Goal: Task Accomplishment & Management: Manage account settings

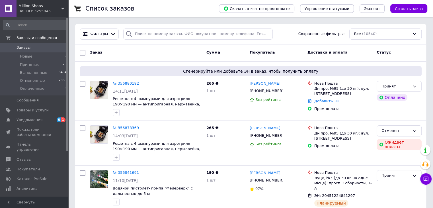
click at [46, 7] on span "Million Shops" at bounding box center [40, 5] width 43 height 5
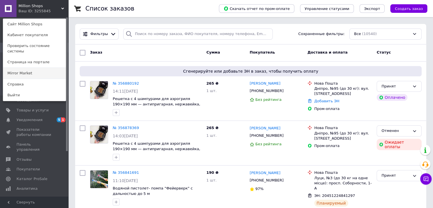
click at [39, 68] on link "Mirror Market" at bounding box center [34, 73] width 63 height 11
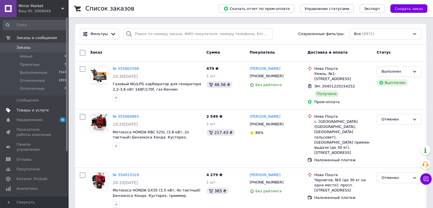
click at [51, 108] on span "Товары и услуги" at bounding box center [35, 110] width 36 height 5
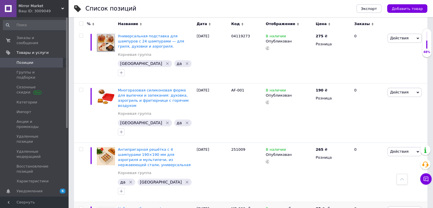
scroll to position [313, 0]
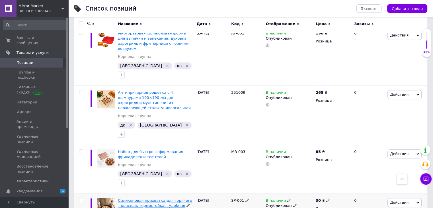
click at [154, 198] on span "Силиконовая прихватка для горячего – красная, термостойкая, удобная" at bounding box center [155, 202] width 74 height 9
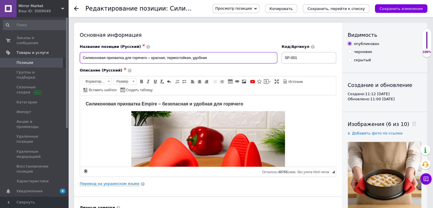
drag, startPoint x: 224, startPoint y: 57, endPoint x: 78, endPoint y: 53, distance: 145.8
click at [78, 53] on div "Название позиции (Русский) ✱ Силиконовая прихватка для горячего – красная, терм…" at bounding box center [179, 54] width 202 height 24
click at [136, 57] on input "Силиконовая прихватка для горячего – красная, термостойкая, удобная" at bounding box center [179, 57] width 198 height 11
drag, startPoint x: 124, startPoint y: 58, endPoint x: 73, endPoint y: 56, distance: 51.0
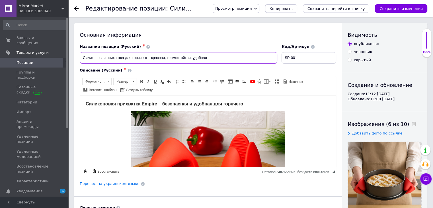
paste input "ермостойкая с"
drag, startPoint x: 173, startPoint y: 57, endPoint x: 257, endPoint y: 61, distance: 84.7
click at [257, 61] on input "Термостойкая силиконовая прихватка для горячего – красная, термостойкая, удобная" at bounding box center [179, 57] width 198 height 11
drag, startPoint x: 192, startPoint y: 56, endPoint x: 69, endPoint y: 55, distance: 123.0
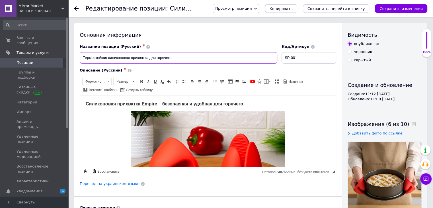
type input "Термостойкая силиконовая прихватка для горячего"
click at [116, 182] on link "Перевод на украинском языке" at bounding box center [110, 183] width 60 height 5
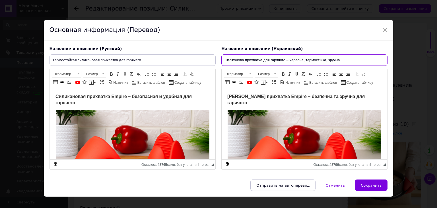
drag, startPoint x: 352, startPoint y: 61, endPoint x: 221, endPoint y: 60, distance: 131.5
click at [221, 60] on input "Силіконова прихватка для гарячого – червона, термостійка, зручна" at bounding box center [304, 59] width 166 height 11
paste input "ермостійка силіконова прихватка для гарячого"
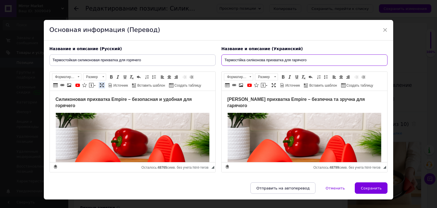
click at [100, 85] on span at bounding box center [102, 85] width 5 height 5
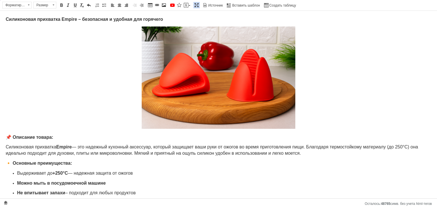
type input "Термостійка силіконова прихватка для гарячого"
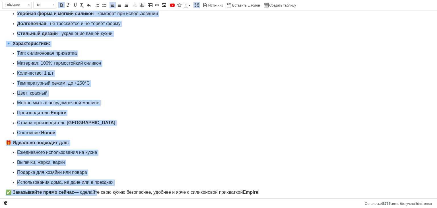
scroll to position [190, 0]
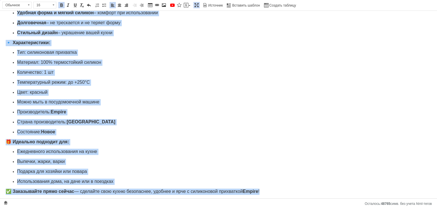
drag, startPoint x: 7, startPoint y: 132, endPoint x: 279, endPoint y: 216, distance: 285.3
click at [279, 200] on html "Силиконовая прихватка Empire – безопасная и удобная для горячего 📌 Описание тов…" at bounding box center [218, 10] width 437 height 379
copy body "📌 Loremips dolors: Ametconsect adipiscin Elitse — doe temporin utlabore etdolor…"
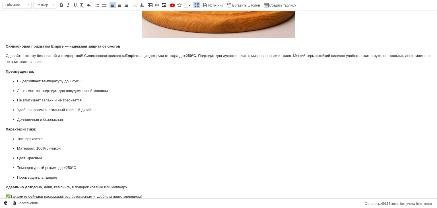
scroll to position [97, 0]
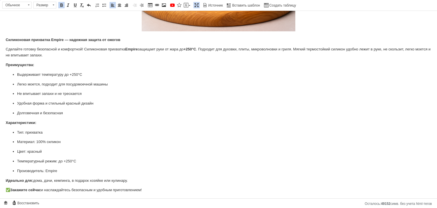
drag, startPoint x: 3, startPoint y: 38, endPoint x: 222, endPoint y: 207, distance: 277.3
click at [222, 199] on html "Силиконовая прихватка Empire – безопасная и удобная для горячего Силиконовая пр…" at bounding box center [218, 55] width 437 height 285
click at [55, 4] on span at bounding box center [53, 5] width 5 height 6
click at [50, 35] on link "16" at bounding box center [51, 38] width 34 height 7
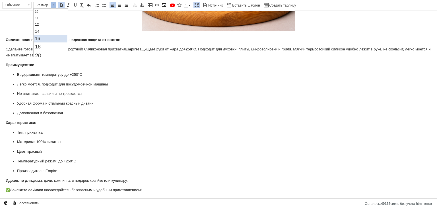
scroll to position [0, 0]
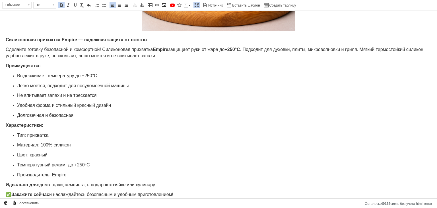
click at [164, 110] on ul "Выдерживает температуру до +250°C Легко моется, подходит для посудомоечной маши…" at bounding box center [219, 96] width 426 height 46
click at [194, 4] on span at bounding box center [196, 5] width 5 height 5
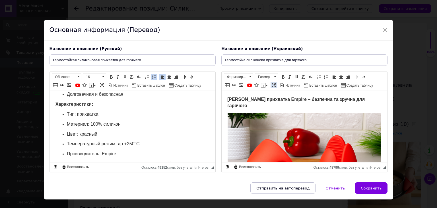
click at [273, 88] on link "Развернуть" at bounding box center [274, 85] width 6 height 6
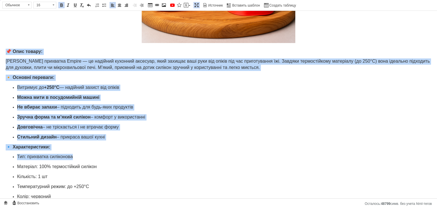
scroll to position [190, 0]
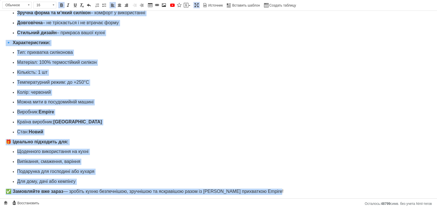
drag, startPoint x: 2, startPoint y: 135, endPoint x: 315, endPoint y: 194, distance: 318.7
click at [315, 194] on html "[PERSON_NAME] прихватка Empire – безпечна та зручна для гарячого 📌 Опис товару:…" at bounding box center [218, 10] width 437 height 379
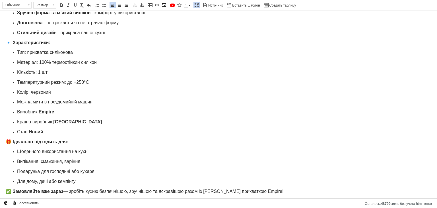
scroll to position [97, 0]
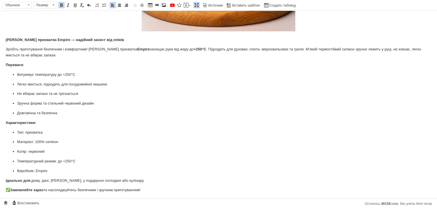
drag, startPoint x: 1, startPoint y: 35, endPoint x: 200, endPoint y: 200, distance: 258.0
click at [200, 199] on html "[PERSON_NAME] прихватка Empire – безпечна та зручна для гарячого [PERSON_NAME] …" at bounding box center [218, 55] width 437 height 285
click at [54, 3] on span at bounding box center [53, 5] width 5 height 6
click at [50, 38] on link "16" at bounding box center [51, 38] width 34 height 7
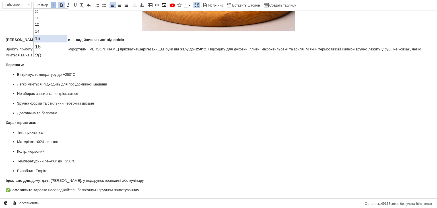
scroll to position [0, 0]
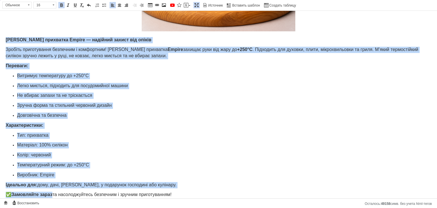
click at [143, 113] on p "Довговічна та безпечна" at bounding box center [218, 115] width 403 height 6
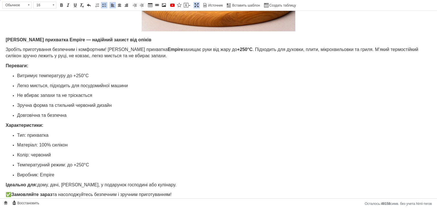
click at [196, 5] on span at bounding box center [196, 5] width 5 height 5
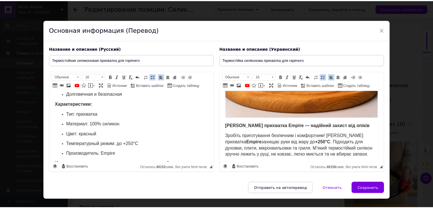
scroll to position [211, 0]
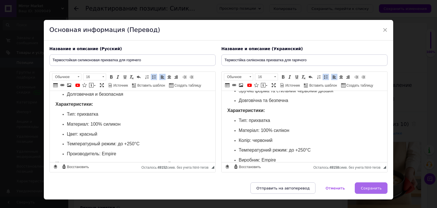
click at [366, 190] on button "Сохранить" at bounding box center [371, 187] width 33 height 11
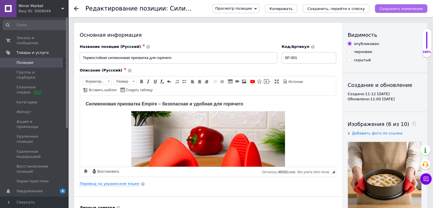
click at [395, 8] on icon "Сохранить изменения" at bounding box center [400, 9] width 43 height 4
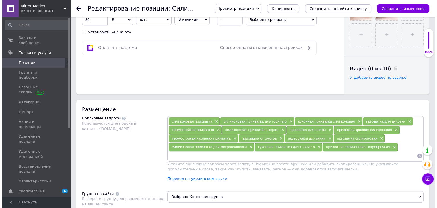
scroll to position [256, 0]
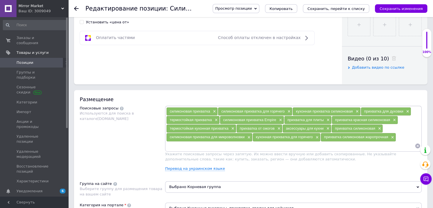
click at [205, 149] on div "силиконовая прихватка × силиконовая прихватка для горячего × кухонная прихватка…" at bounding box center [293, 129] width 256 height 46
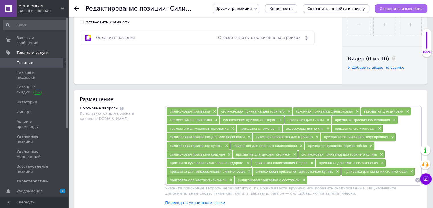
click at [412, 7] on icon "Сохранить изменения" at bounding box center [400, 9] width 43 height 4
click at [198, 203] on link "Перевод на украинском языке" at bounding box center [195, 202] width 60 height 5
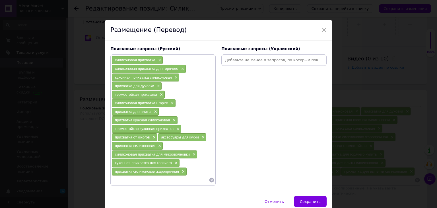
click at [237, 61] on input at bounding box center [274, 60] width 103 height 9
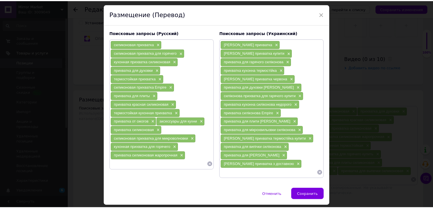
scroll to position [31, 0]
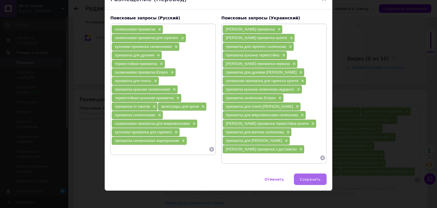
click at [312, 177] on span "Сохранить" at bounding box center [310, 179] width 21 height 4
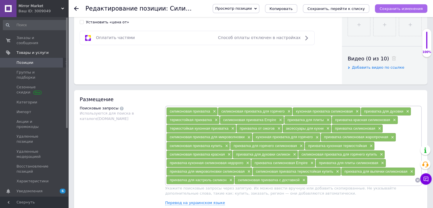
click at [393, 9] on icon "Сохранить изменения" at bounding box center [400, 9] width 43 height 4
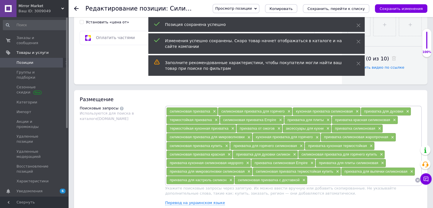
click at [38, 60] on span "Позиции" at bounding box center [35, 62] width 36 height 5
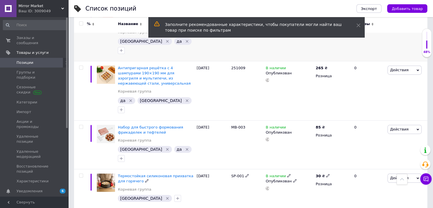
scroll to position [342, 0]
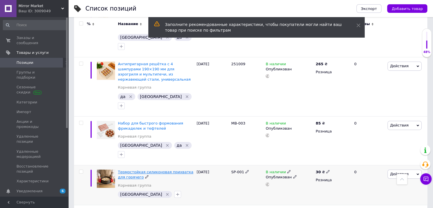
click at [141, 170] on span "Термостойкая силиконовая прихватка для горячего" at bounding box center [155, 174] width 75 height 9
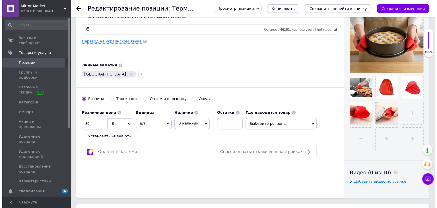
scroll to position [256, 0]
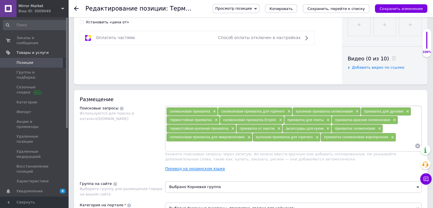
click at [190, 166] on link "Перевод на украинском языке" at bounding box center [195, 168] width 60 height 5
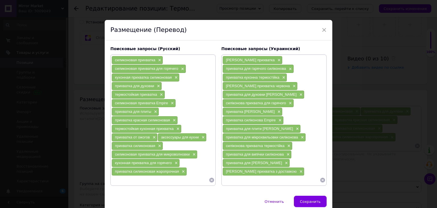
click at [155, 178] on input at bounding box center [160, 180] width 97 height 9
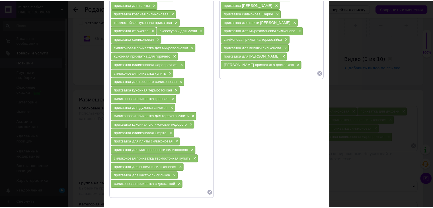
scroll to position [140, 0]
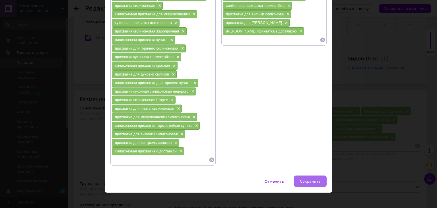
click at [306, 179] on span "Сохранить" at bounding box center [310, 181] width 21 height 4
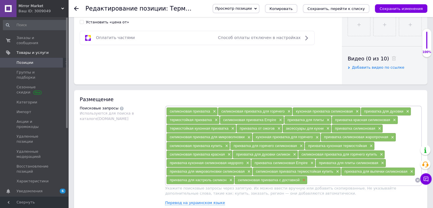
click at [304, 180] on span "×" at bounding box center [303, 180] width 5 height 5
click at [387, 9] on icon "Сохранить изменения" at bounding box center [400, 9] width 43 height 4
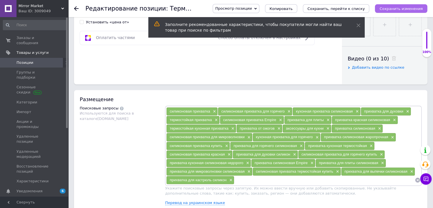
click at [399, 10] on icon "Сохранить изменения" at bounding box center [400, 9] width 43 height 4
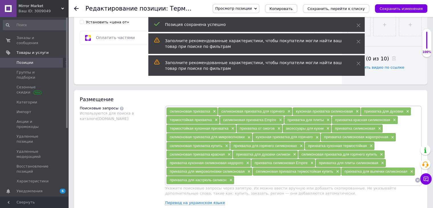
click at [50, 60] on span "Позиции" at bounding box center [35, 62] width 36 height 5
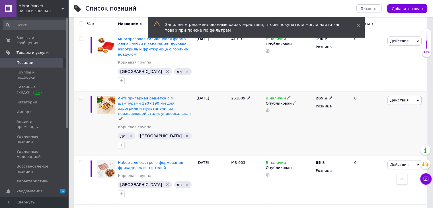
scroll to position [313, 0]
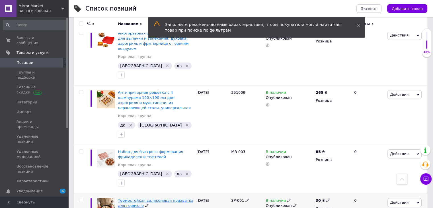
click at [129, 198] on span "Термостойкая силиконовая прихватка для горячего" at bounding box center [155, 202] width 75 height 9
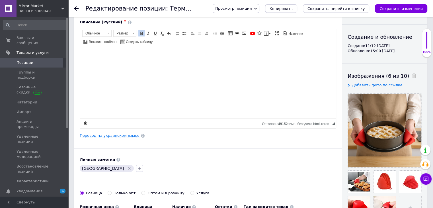
scroll to position [28, 0]
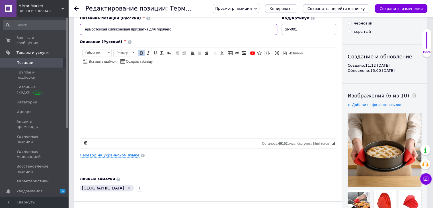
drag, startPoint x: 171, startPoint y: 31, endPoint x: 71, endPoint y: 32, distance: 100.2
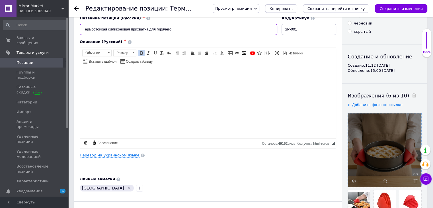
scroll to position [114, 0]
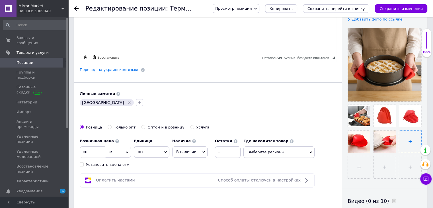
click at [402, 143] on input "file" at bounding box center [410, 141] width 22 height 22
type input "C:\fakepath\ChatGPT Image [DATE], 15_41_07.png"
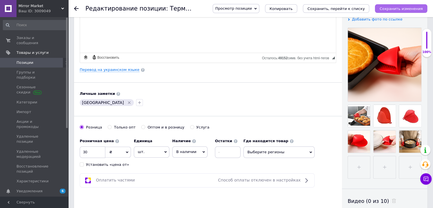
click at [392, 7] on icon "Сохранить изменения" at bounding box center [400, 9] width 43 height 4
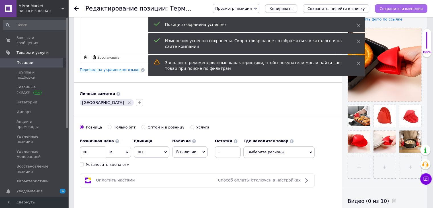
click at [393, 7] on icon "Сохранить изменения" at bounding box center [400, 9] width 43 height 4
click at [137, 101] on icon "button" at bounding box center [139, 102] width 5 height 5
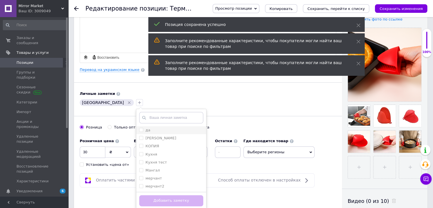
click at [145, 128] on label "да" at bounding box center [147, 130] width 5 height 4
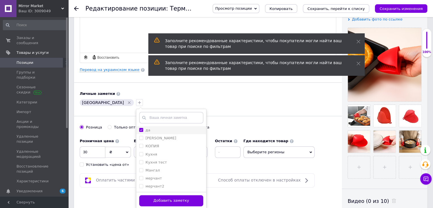
checkbox input "true"
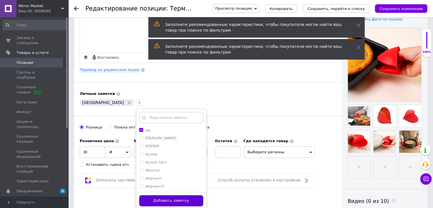
click at [149, 197] on button "Добавить заметку" at bounding box center [171, 200] width 64 height 11
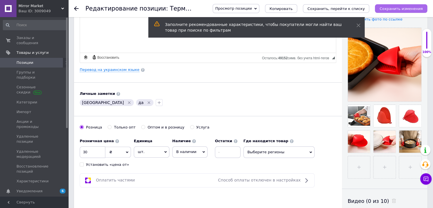
click at [405, 7] on icon "Сохранить изменения" at bounding box center [400, 9] width 43 height 4
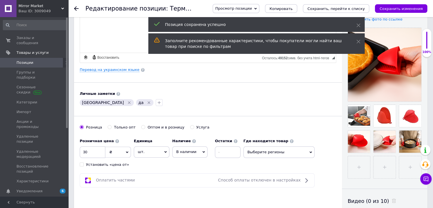
click at [44, 60] on span "Позиции" at bounding box center [35, 62] width 36 height 5
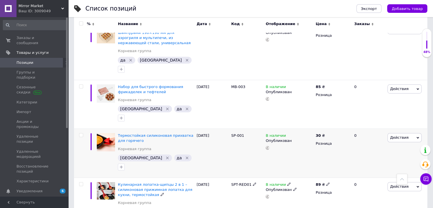
scroll to position [370, 0]
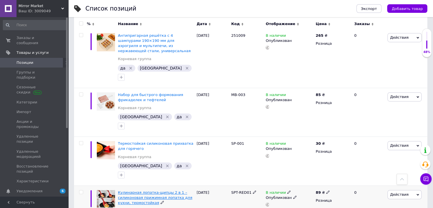
click at [156, 190] on span "Кулинарная лопатка-щипцы 2 в 1 – силиконовая прижимная лопатка для кухни, термо…" at bounding box center [155, 197] width 74 height 15
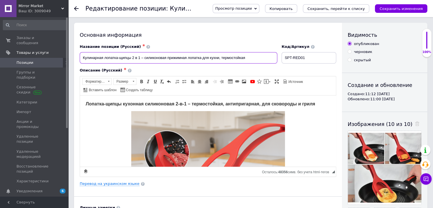
drag, startPoint x: 257, startPoint y: 59, endPoint x: 79, endPoint y: 61, distance: 177.9
click at [79, 61] on div "Название позиции (Русский) ✱ Кулинарная лопатка-щипцы 2 в 1 – силиконовая прижи…" at bounding box center [179, 54] width 202 height 24
paste input "ухонные щипцы-лопатка 2 в 1, термостойкая универсальная лопатка с прижимом. Спр…"
click at [84, 59] on input "кухонные щипцы-лопатка 2 в 1, термостойкая универсальная лопатка с прижимом. Сп…" at bounding box center [179, 57] width 198 height 11
drag, startPoint x: 235, startPoint y: 58, endPoint x: 290, endPoint y: 58, distance: 55.8
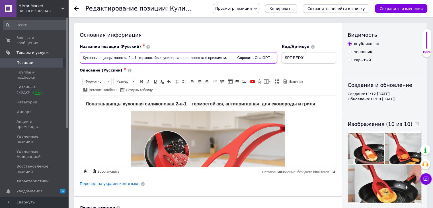
click at [290, 58] on div "Название позиции (Русский) ✱ Кухонные щипцы-лопатка 2 в 1, термостойкая универс…" at bounding box center [208, 54] width 261 height 24
drag, startPoint x: 236, startPoint y: 59, endPoint x: 15, endPoint y: 67, distance: 221.6
type input "Кухонные щипцы-лопатка 2 в 1, термостойкая универсальная лопатка с прижимом."
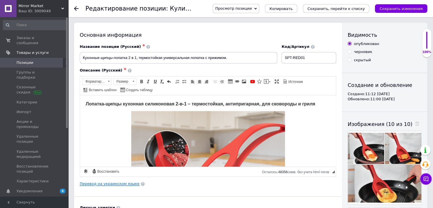
click at [116, 182] on link "Перевод на украинском языке" at bounding box center [110, 183] width 60 height 5
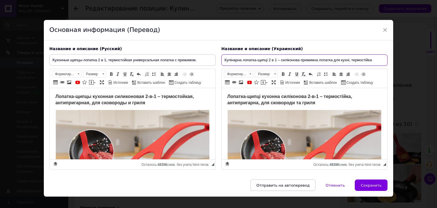
drag, startPoint x: 372, startPoint y: 61, endPoint x: 204, endPoint y: 54, distance: 168.6
click at [204, 54] on div "Название и описание (Русский) Кухонные щипцы-лопатка 2 в 1, термостойкая универ…" at bounding box center [219, 107] width 344 height 129
paste input "хонні щипці-лопатка 2 в 1, термостійка універсальна лопатка з притиском."
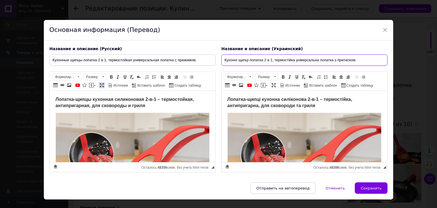
click at [102, 83] on span at bounding box center [102, 85] width 5 height 5
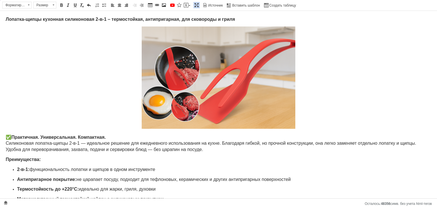
scroll to position [114, 0]
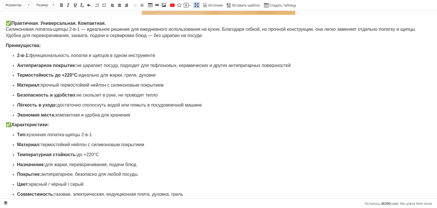
type input "Кухонні щипці-лопатка 2 в 1, термостійка універсальна лопатка з притиском."
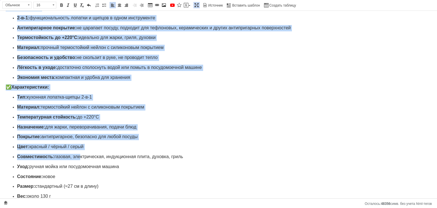
scroll to position [216, 0]
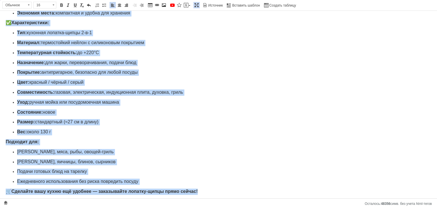
drag, startPoint x: 3, startPoint y: 21, endPoint x: 216, endPoint y: 193, distance: 273.4
copy body "✅ Loremipsum. Dolorsitametc. Adipiscing. Elitseddoei tempori-utlab 5-e-4 — dolo…"
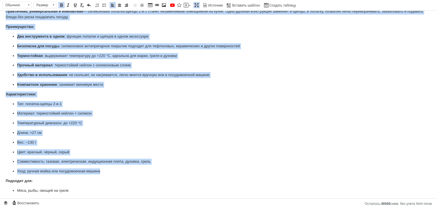
scroll to position [155, 0]
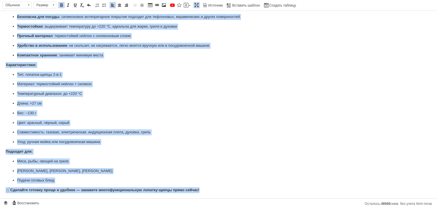
drag, startPoint x: 1, startPoint y: 43, endPoint x: 241, endPoint y: 216, distance: 295.7
click at [238, 199] on html "Лопатка-щипцы кухонная силиконовая 2-в-1 – термостойкая, антипригарная, для ско…" at bounding box center [218, 27] width 437 height 343
click at [50, 7] on span "Размер" at bounding box center [42, 5] width 17 height 6
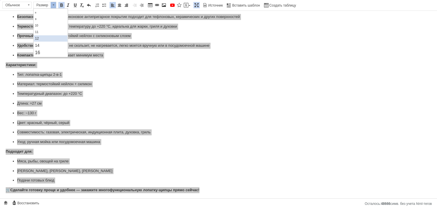
scroll to position [28, 0]
click at [48, 42] on link "16" at bounding box center [51, 38] width 34 height 7
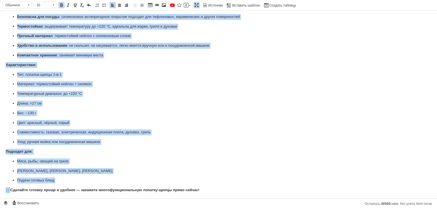
scroll to position [0, 0]
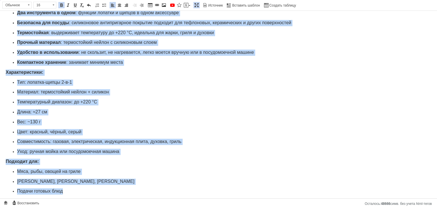
click at [129, 89] on p "Материал: термостойкий нейлон + силикон" at bounding box center [218, 92] width 403 height 6
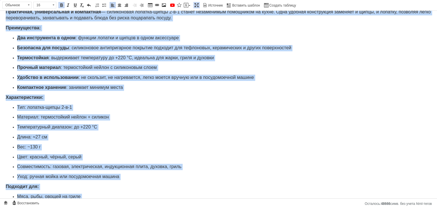
scroll to position [36, 0]
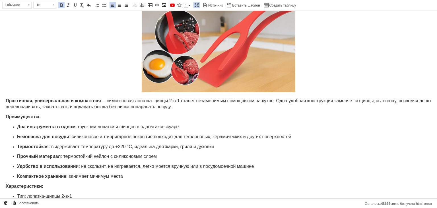
click at [82, 43] on p "Визуальный текстовый редактор, AC45456D-6DCC-4AA9-9096-1155B03AA79C" at bounding box center [219, 42] width 426 height 104
click at [194, 5] on span at bounding box center [196, 5] width 5 height 5
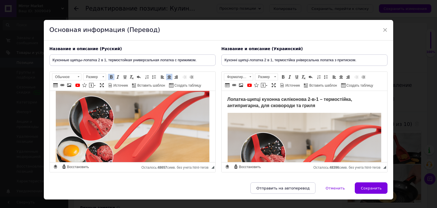
scroll to position [126, 0]
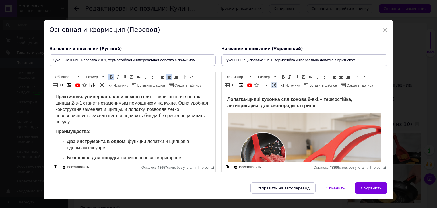
click at [272, 85] on span at bounding box center [274, 85] width 5 height 5
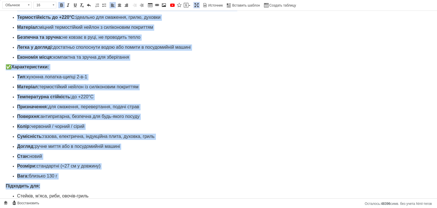
scroll to position [222, 0]
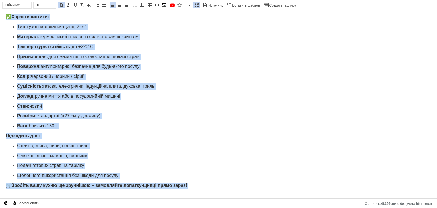
drag, startPoint x: 3, startPoint y: 132, endPoint x: 196, endPoint y: 197, distance: 203.6
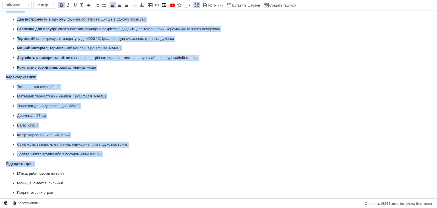
scroll to position [155, 0]
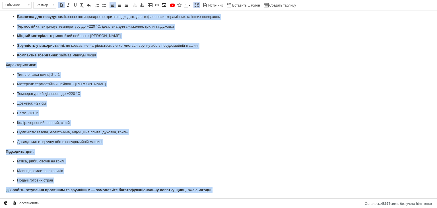
drag, startPoint x: 3, startPoint y: 124, endPoint x: 255, endPoint y: 211, distance: 266.1
click at [255, 199] on html "Лопатка-щипці кухонна силіконова 2-в-1 – термостійка, антипригарна, для сковоро…" at bounding box center [218, 27] width 437 height 343
click at [51, 5] on span at bounding box center [53, 5] width 5 height 6
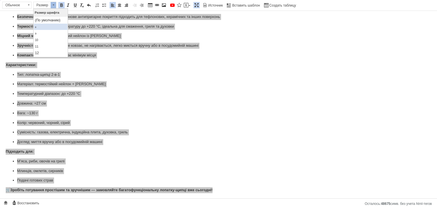
scroll to position [28, 0]
click at [50, 35] on link "16" at bounding box center [51, 38] width 34 height 7
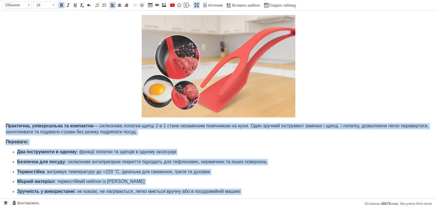
scroll to position [8, 0]
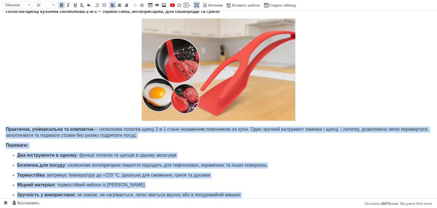
click at [195, 6] on span at bounding box center [196, 5] width 5 height 5
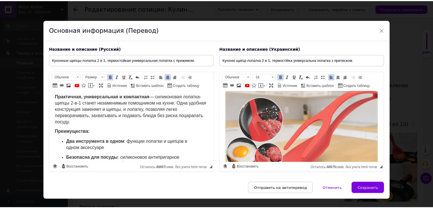
scroll to position [44, 0]
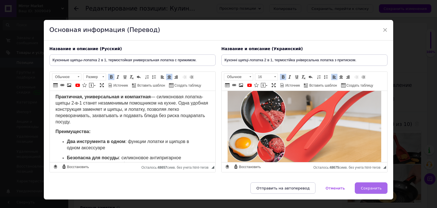
click at [370, 190] on button "Сохранить" at bounding box center [371, 187] width 33 height 11
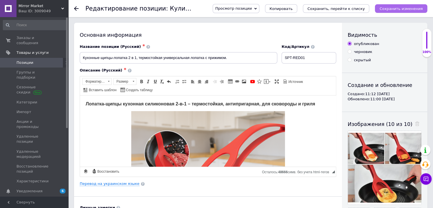
click at [404, 9] on icon "Сохранить изменения" at bounding box center [400, 9] width 43 height 4
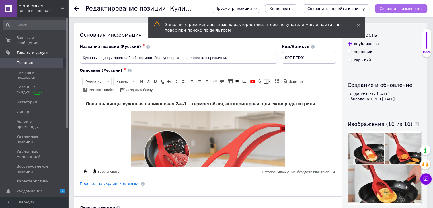
click at [404, 9] on icon "Сохранить изменения" at bounding box center [400, 9] width 43 height 4
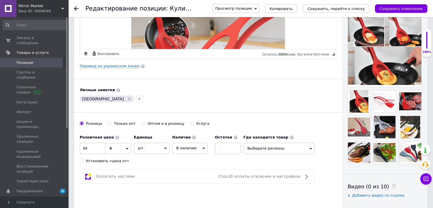
scroll to position [228, 0]
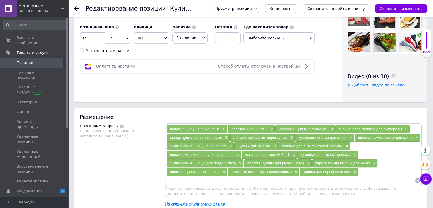
click at [210, 180] on input at bounding box center [290, 180] width 249 height 9
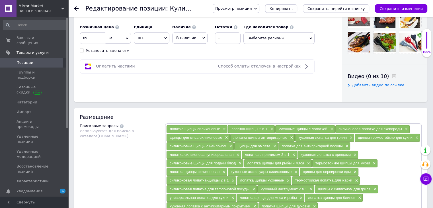
click at [395, 7] on icon "Сохранить изменения" at bounding box center [400, 9] width 43 height 4
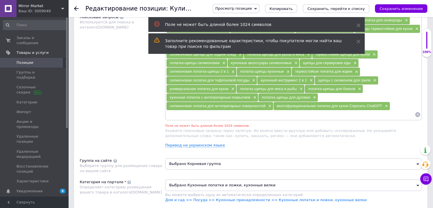
scroll to position [299, 0]
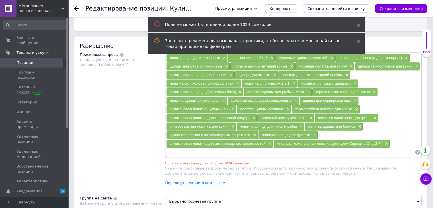
click at [388, 141] on div "многофункциональная лопатка для кухни Спросить ChatGPT ×" at bounding box center [332, 143] width 116 height 8
click at [387, 141] on span "×" at bounding box center [385, 143] width 5 height 5
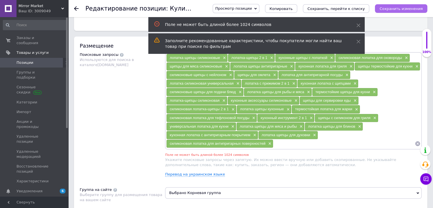
click at [400, 6] on button "Сохранить изменения" at bounding box center [401, 8] width 52 height 9
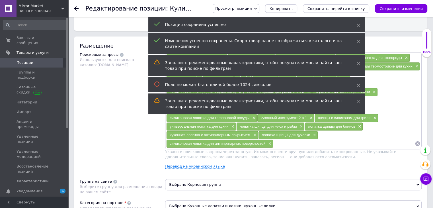
click at [33, 60] on span "Позиции" at bounding box center [35, 62] width 36 height 5
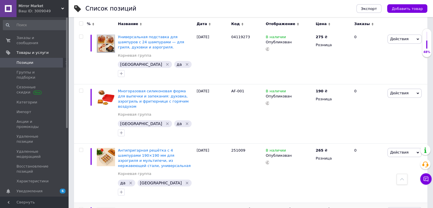
scroll to position [313, 0]
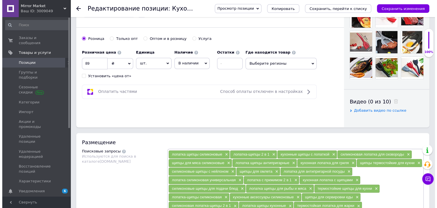
scroll to position [285, 0]
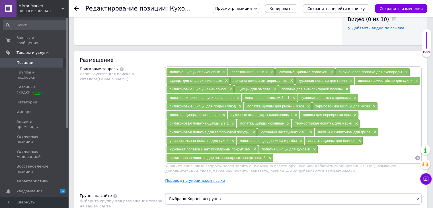
click at [190, 179] on link "Перевод на украинском языке" at bounding box center [195, 180] width 60 height 5
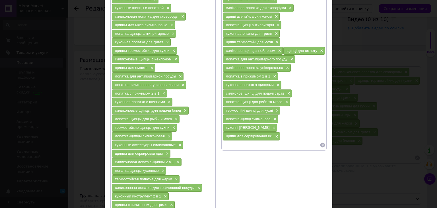
scroll to position [114, 0]
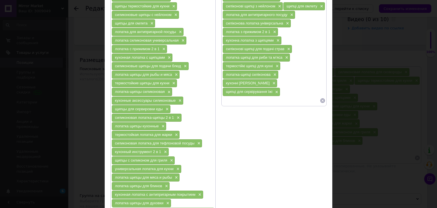
click at [236, 99] on input at bounding box center [271, 100] width 97 height 9
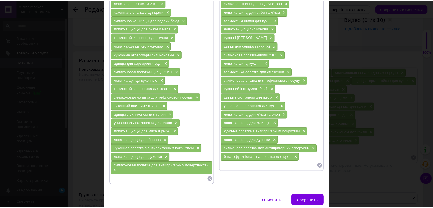
scroll to position [179, 0]
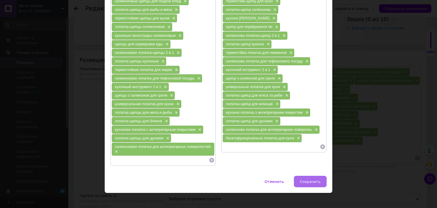
click at [309, 179] on span "Сохранить" at bounding box center [310, 181] width 21 height 4
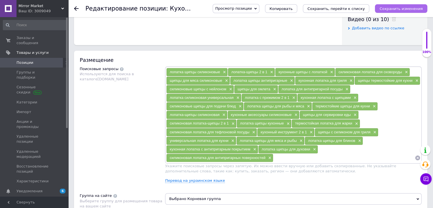
click at [393, 11] on icon "Сохранить изменения" at bounding box center [400, 9] width 43 height 4
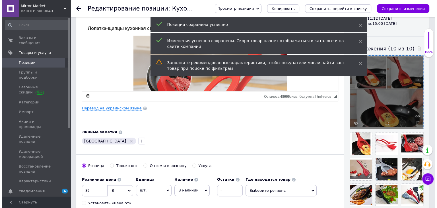
scroll to position [85, 0]
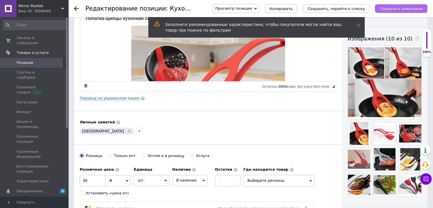
click at [393, 7] on icon "Сохранить изменения" at bounding box center [400, 9] width 43 height 4
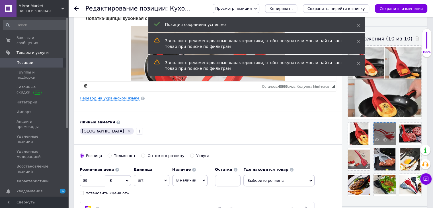
click at [377, 132] on div at bounding box center [385, 133] width 22 height 22
click at [374, 139] on div at bounding box center [385, 133] width 22 height 22
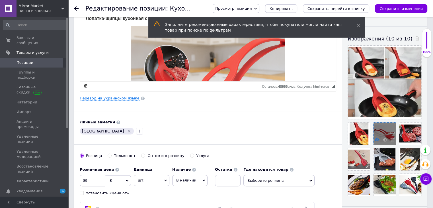
click at [377, 141] on use at bounding box center [377, 139] width 4 height 3
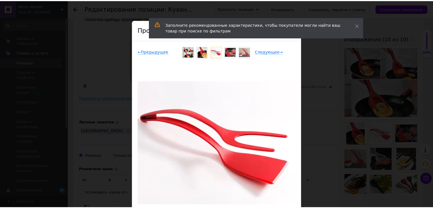
scroll to position [28, 0]
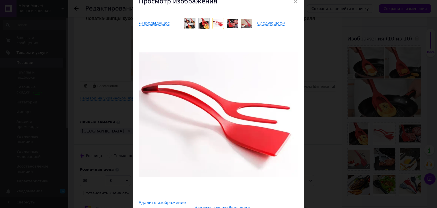
click at [325, 85] on div "× Просмотр изображения ← Предыдущее Следующее → Удалить изображение Удалить все…" at bounding box center [218, 104] width 437 height 208
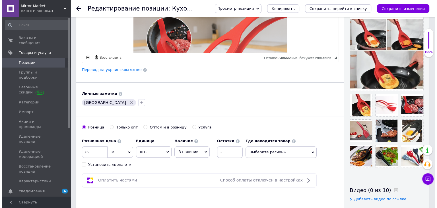
scroll to position [142, 0]
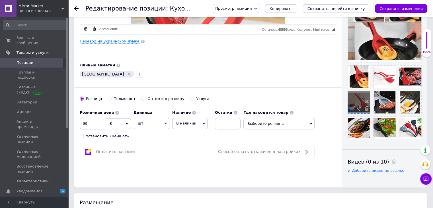
click at [351, 108] on icon at bounding box center [351, 108] width 4 height 4
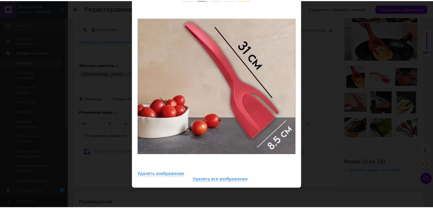
scroll to position [28, 0]
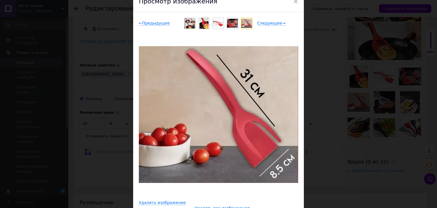
click at [385, 113] on div "× Просмотр изображения ← Предыдущее Следующее → Удалить изображение Удалить все…" at bounding box center [218, 104] width 437 height 208
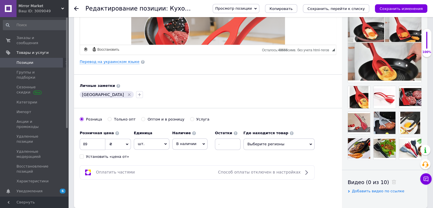
scroll to position [85, 0]
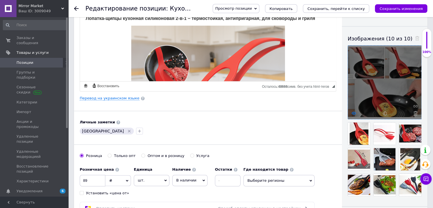
click at [354, 111] on icon at bounding box center [354, 113] width 4 height 4
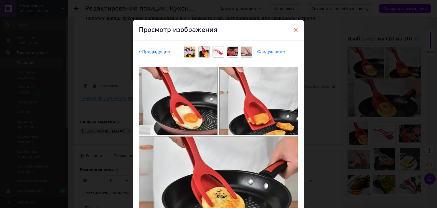
click at [294, 26] on span "×" at bounding box center [295, 30] width 5 height 10
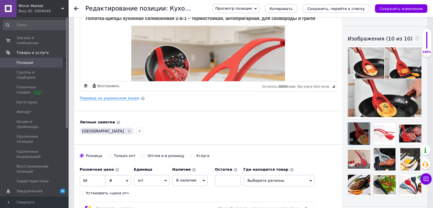
click at [366, 141] on icon at bounding box center [367, 140] width 4 height 4
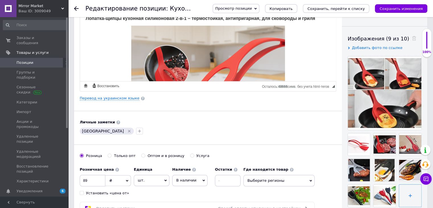
click at [407, 193] on input "file" at bounding box center [410, 195] width 22 height 22
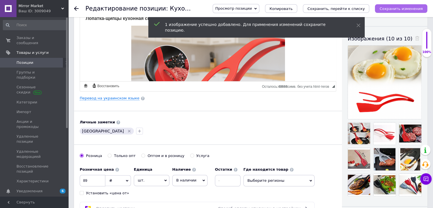
click at [407, 11] on icon "Сохранить изменения" at bounding box center [400, 9] width 43 height 4
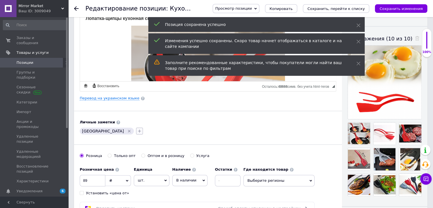
click at [137, 132] on icon "button" at bounding box center [139, 131] width 5 height 5
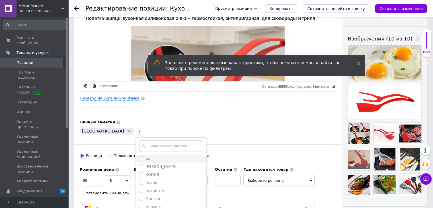
click at [145, 157] on label "да" at bounding box center [147, 158] width 5 height 4
checkbox input "true"
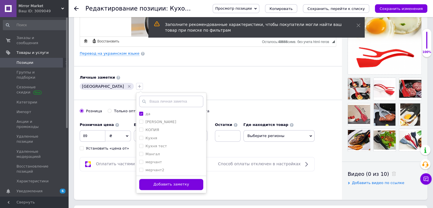
scroll to position [171, 0]
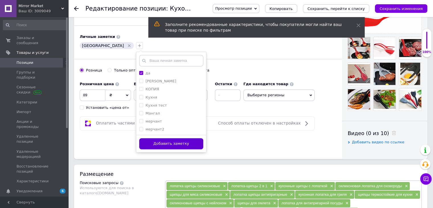
click at [148, 144] on button "Добавить заметку" at bounding box center [171, 143] width 64 height 11
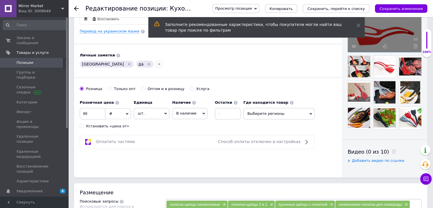
scroll to position [142, 0]
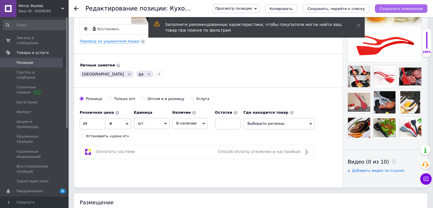
click at [399, 6] on button "Сохранить изменения" at bounding box center [401, 8] width 52 height 9
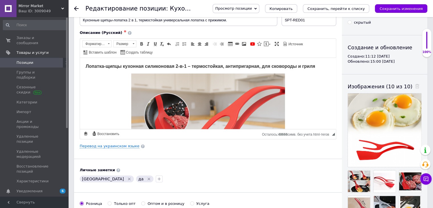
scroll to position [0, 0]
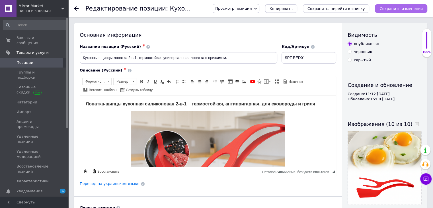
click at [402, 8] on icon "Сохранить изменения" at bounding box center [400, 9] width 43 height 4
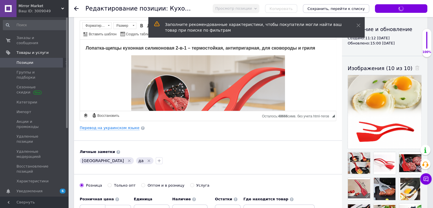
scroll to position [57, 0]
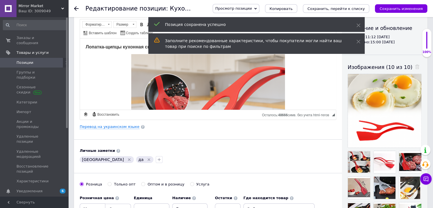
click at [25, 8] on span "Mirror Market" at bounding box center [40, 5] width 43 height 5
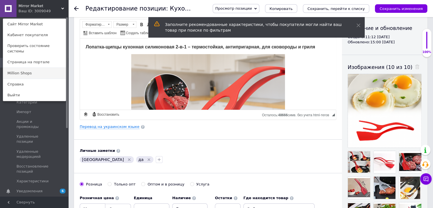
click at [31, 68] on link "Million Shops" at bounding box center [34, 73] width 63 height 11
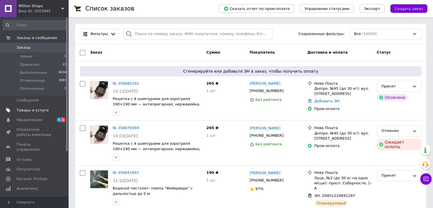
click at [45, 111] on span "Товары и услуги" at bounding box center [35, 110] width 36 height 5
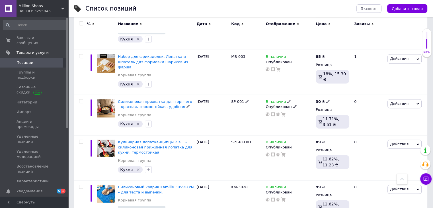
scroll to position [655, 0]
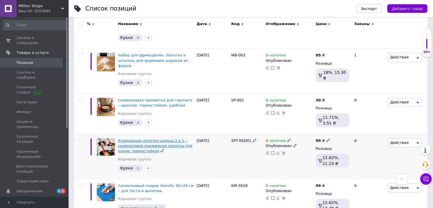
click at [156, 138] on span "Кулинарная лопатка-щипцы 2 в 1 – силиконовая прижимная лопатка для кухни, термо…" at bounding box center [155, 145] width 74 height 15
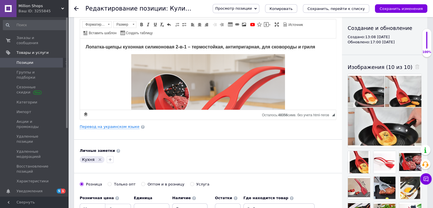
scroll to position [114, 0]
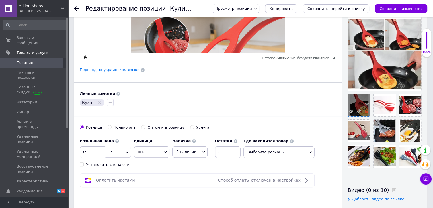
click at [365, 112] on icon at bounding box center [367, 111] width 4 height 4
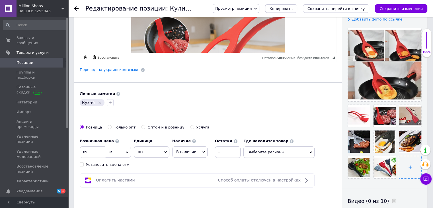
click at [407, 165] on input "file" at bounding box center [410, 167] width 22 height 22
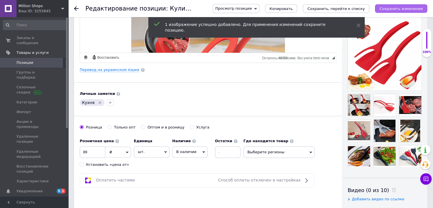
click at [399, 7] on icon "Сохранить изменения" at bounding box center [400, 9] width 43 height 4
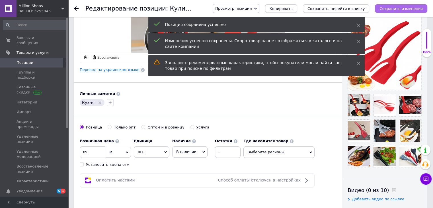
click at [399, 7] on icon "Сохранить изменения" at bounding box center [400, 9] width 43 height 4
click at [42, 39] on span "Заказы и сообщения" at bounding box center [35, 40] width 36 height 10
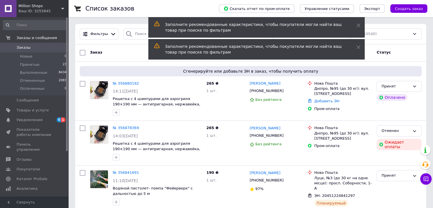
click at [42, 8] on span "Million Shops" at bounding box center [40, 5] width 43 height 5
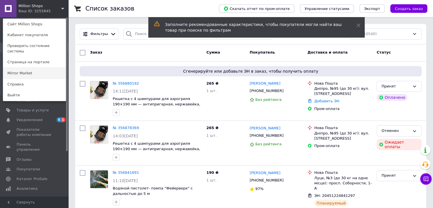
click at [42, 69] on link "Mirror Market" at bounding box center [34, 73] width 63 height 11
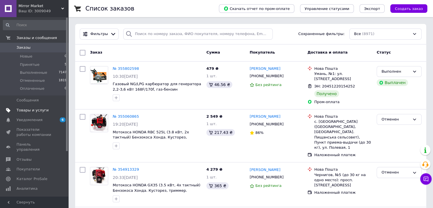
click at [47, 108] on span "Товары и услуги" at bounding box center [35, 110] width 36 height 5
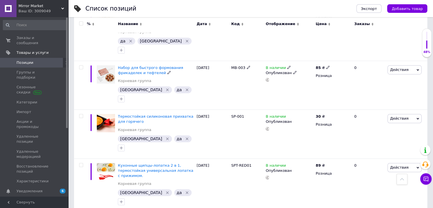
scroll to position [399, 0]
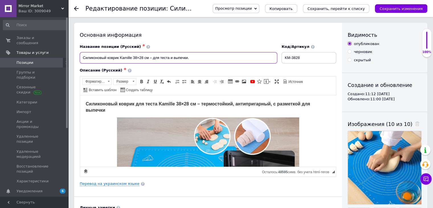
drag, startPoint x: 85, startPoint y: 56, endPoint x: 205, endPoint y: 55, distance: 120.4
click at [205, 55] on input "Силиконовый коврик Kamille 38×28 см – для теста и выпечки." at bounding box center [179, 57] width 198 height 11
paste input "для раскатки теста и выпечки — удобный, долговечный и легко моющийся аксес"
drag, startPoint x: 267, startPoint y: 58, endPoint x: 291, endPoint y: 58, distance: 23.9
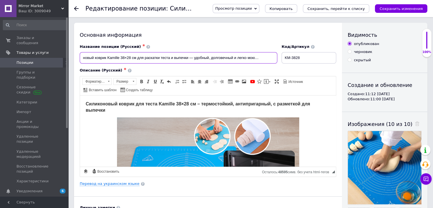
click at [291, 58] on div "Название позиции (Русский) ✱ Силиконовый коврик Kamille 38×28 см для раскатки т…" at bounding box center [208, 54] width 261 height 24
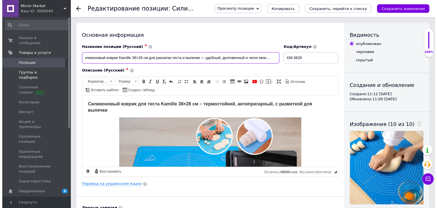
scroll to position [0, 0]
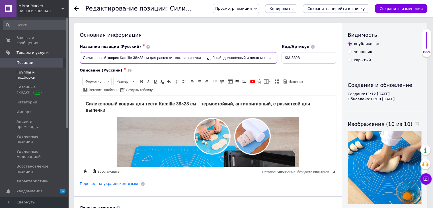
drag, startPoint x: 277, startPoint y: 60, endPoint x: 25, endPoint y: 64, distance: 251.4
type input "Силиконовый коврик Kamille 38×28 см для раскатки теста и выпечки — удобный, дол…"
click at [112, 183] on link "Перевод на украинском языке" at bounding box center [110, 183] width 60 height 5
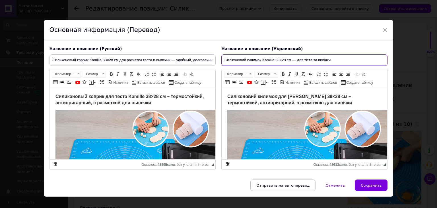
drag, startPoint x: 223, startPoint y: 58, endPoint x: 380, endPoint y: 65, distance: 157.3
click at [380, 65] on input "Силіконовий килимок Kamille 38×28 см — для тіста та випічки" at bounding box center [304, 59] width 166 height 11
paste input "для розкочування тіста і випічки - зручний, довговічний і легко миється"
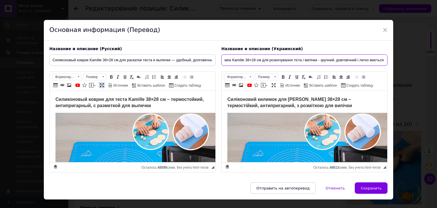
click at [101, 83] on span at bounding box center [102, 85] width 5 height 5
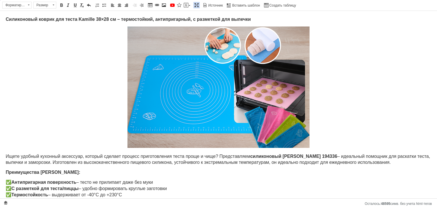
type input "Силіконовий килимок Kamille 38×28 см для розкочування тіста і випічки - зручний…"
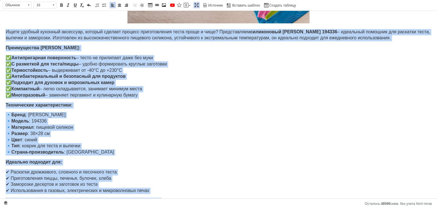
scroll to position [134, 0]
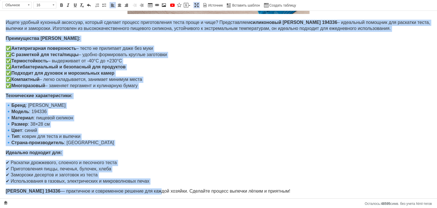
drag, startPoint x: 2, startPoint y: 152, endPoint x: 297, endPoint y: 198, distance: 299.0
click at [297, 198] on html "Силиконовый коврик для теста Kamille 38×28 см – термостойкий, антипригарный, с …" at bounding box center [218, 38] width 437 height 323
copy body "Ищете удобный кухонный аксессуар, который сделает процесс приготовления теста п…"
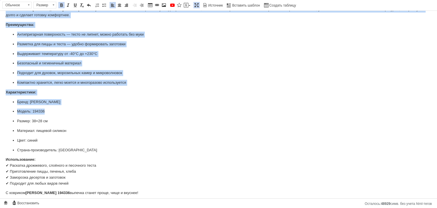
scroll to position [150, 0]
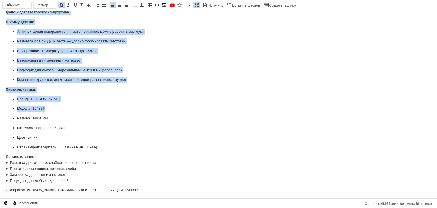
drag, startPoint x: 4, startPoint y: 61, endPoint x: 186, endPoint y: 196, distance: 226.2
click at [186, 196] on html "Силиконовый коврик для теста Kamille 38×28 см – термостойкий, антипригарный, с …" at bounding box center [218, 30] width 437 height 338
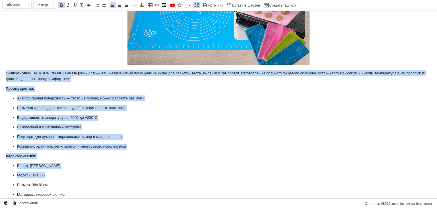
scroll to position [0, 0]
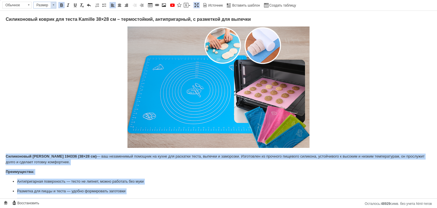
click at [51, 6] on span at bounding box center [53, 5] width 5 height 6
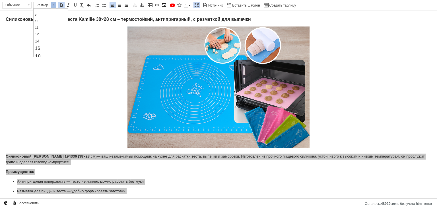
scroll to position [28, 0]
click at [48, 36] on link "16" at bounding box center [51, 38] width 34 height 7
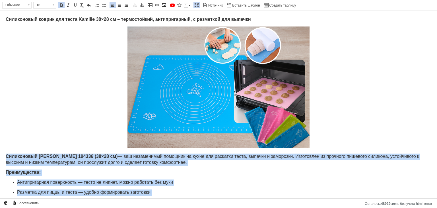
scroll to position [0, 0]
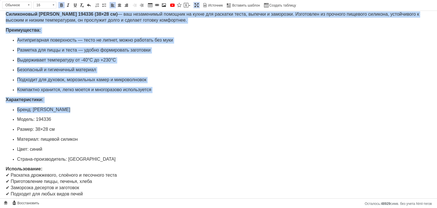
click at [169, 130] on p "Размер: 38×28 см" at bounding box center [218, 129] width 403 height 6
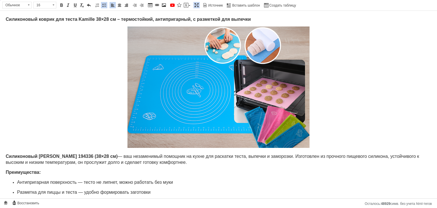
click at [195, 6] on span at bounding box center [196, 5] width 5 height 5
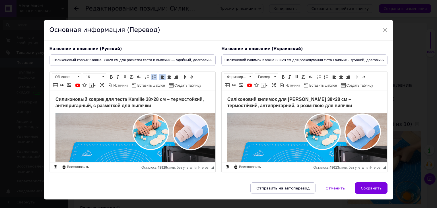
scroll to position [306, 0]
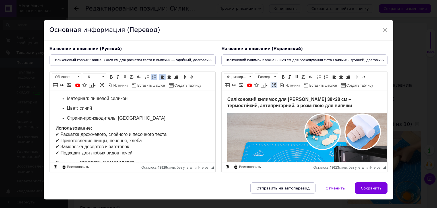
click at [273, 85] on span at bounding box center [274, 85] width 5 height 5
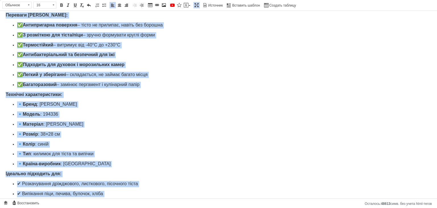
scroll to position [189, 0]
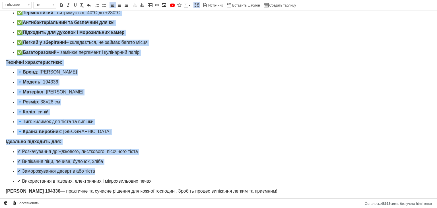
drag, startPoint x: 5, startPoint y: 154, endPoint x: 311, endPoint y: 206, distance: 310.0
click at [311, 200] on html "Силіконовий килимок для тіста Kamille 38×28 см – термостійкий, антипригарний, з…" at bounding box center [218, 11] width 437 height 379
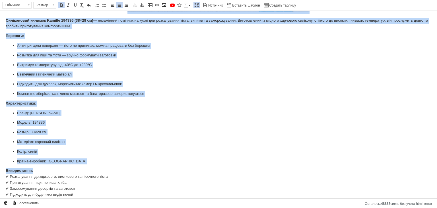
scroll to position [150, 0]
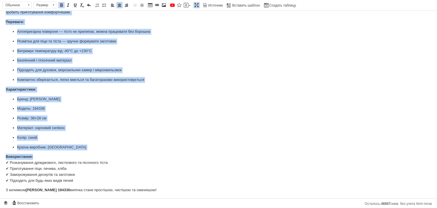
drag, startPoint x: 1, startPoint y: 28, endPoint x: 163, endPoint y: 191, distance: 230.1
click at [163, 191] on html "Силіконовий килимок для тіста Kamille 38×28 см – термостійкий, антипригарний, з…" at bounding box center [218, 30] width 437 height 338
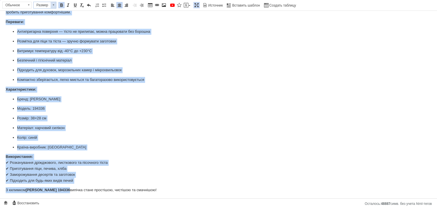
click at [46, 5] on span "Размер" at bounding box center [42, 5] width 17 height 6
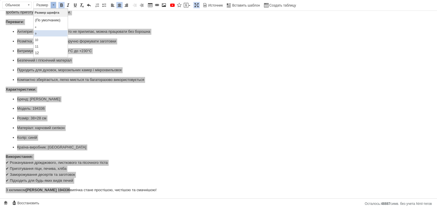
scroll to position [28, 0]
click at [47, 36] on link "16" at bounding box center [51, 38] width 34 height 7
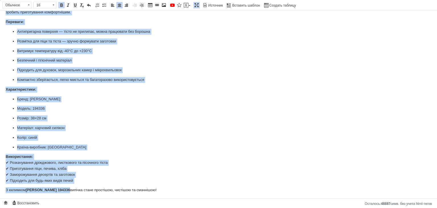
scroll to position [144, 0]
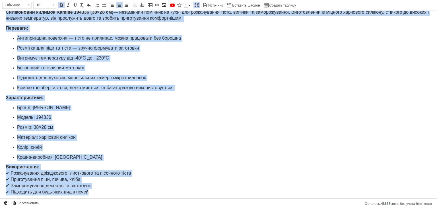
drag, startPoint x: 187, startPoint y: 80, endPoint x: 184, endPoint y: 62, distance: 17.9
click at [187, 80] on p "Підходить для духовок, морозильних камер і мікрохвильовок" at bounding box center [218, 78] width 403 height 6
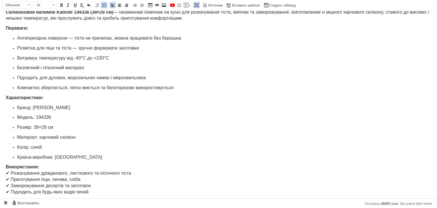
click at [196, 5] on span at bounding box center [196, 5] width 5 height 5
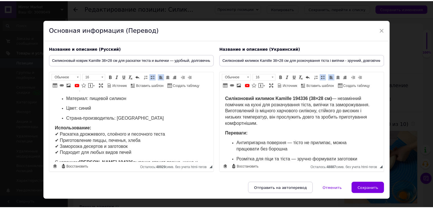
scroll to position [239, 0]
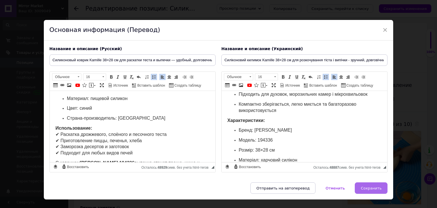
click at [372, 186] on span "Сохранить" at bounding box center [371, 188] width 21 height 4
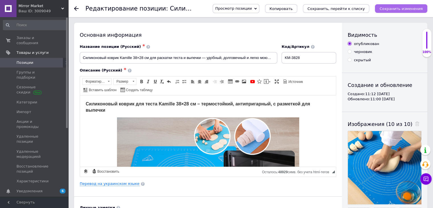
click at [388, 9] on icon "Сохранить изменения" at bounding box center [400, 9] width 43 height 4
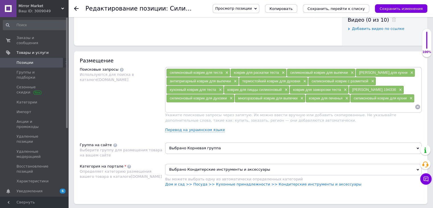
scroll to position [285, 0]
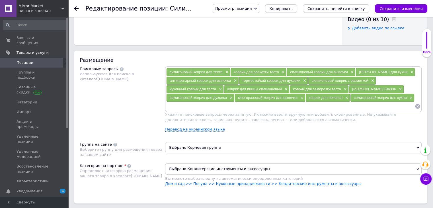
click at [211, 106] on input at bounding box center [290, 106] width 249 height 9
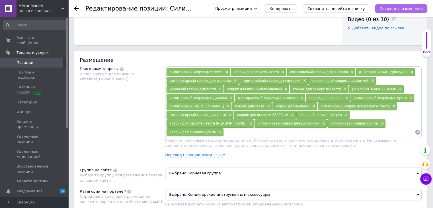
click at [392, 11] on button "Сохранить изменения" at bounding box center [401, 8] width 52 height 9
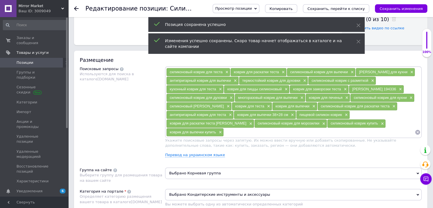
click at [18, 58] on link "Позиции" at bounding box center [35, 63] width 70 height 10
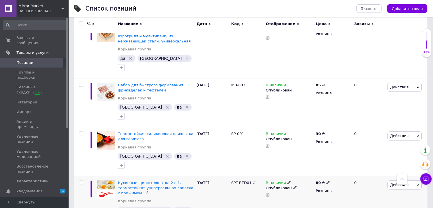
scroll to position [427, 0]
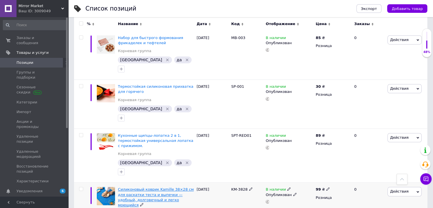
click at [150, 187] on span "Силиконовый коврик Kamille 38×28 см для раскатки теста и выпечки — удобный, дол…" at bounding box center [156, 197] width 76 height 20
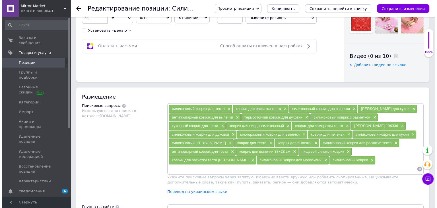
scroll to position [342, 0]
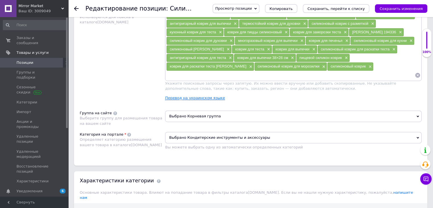
click at [209, 96] on link "Перевод на украинском языке" at bounding box center [195, 98] width 60 height 5
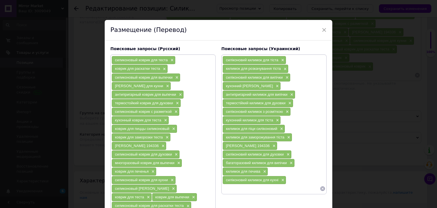
click at [255, 189] on input at bounding box center [271, 188] width 97 height 9
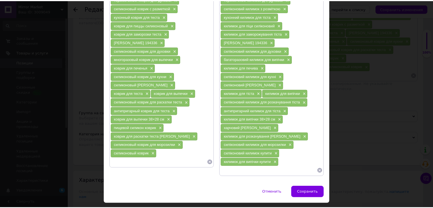
scroll to position [115, 0]
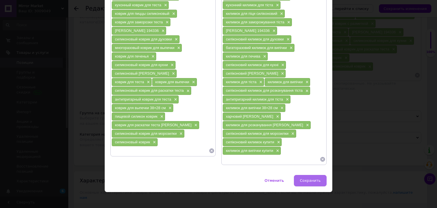
click at [305, 178] on span "Сохранить" at bounding box center [310, 180] width 21 height 4
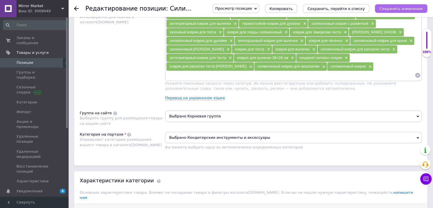
click at [396, 10] on icon "Сохранить изменения" at bounding box center [400, 9] width 43 height 4
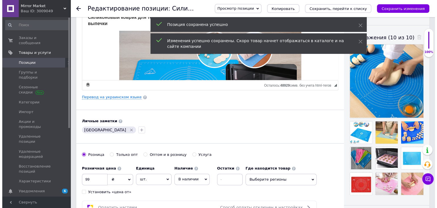
scroll to position [85, 0]
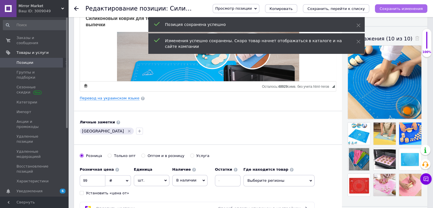
click at [390, 7] on icon "Сохранить изменения" at bounding box center [400, 9] width 43 height 4
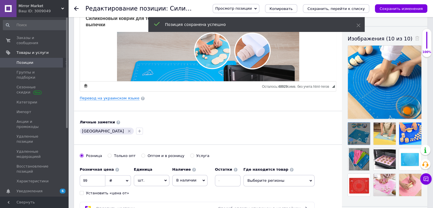
click at [353, 141] on icon at bounding box center [351, 140] width 4 height 4
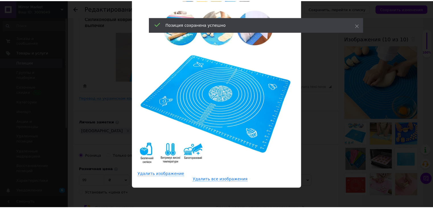
scroll to position [28, 0]
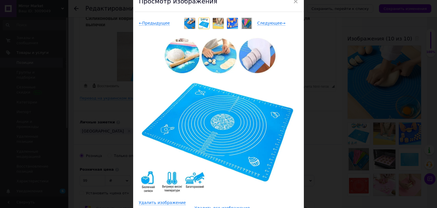
click at [345, 32] on div "× Просмотр изображения ← Предыдущее Следующее → Удалить изображение Удалить все…" at bounding box center [218, 104] width 437 height 208
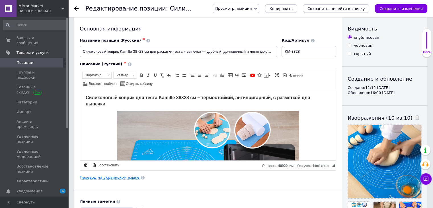
scroll to position [0, 0]
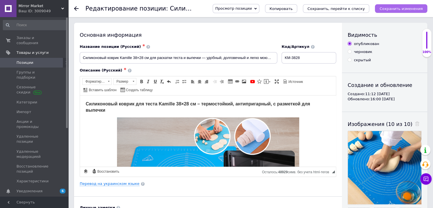
click at [402, 8] on icon "Сохранить изменения" at bounding box center [400, 9] width 43 height 4
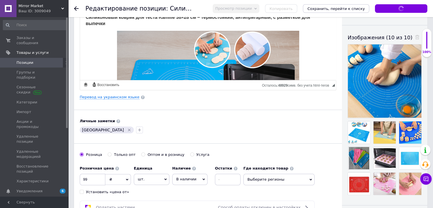
scroll to position [114, 0]
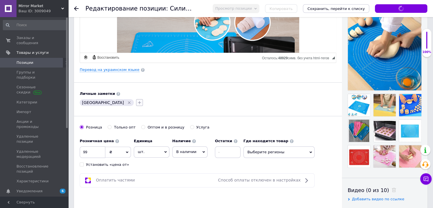
click at [137, 102] on icon "button" at bounding box center [139, 102] width 5 height 5
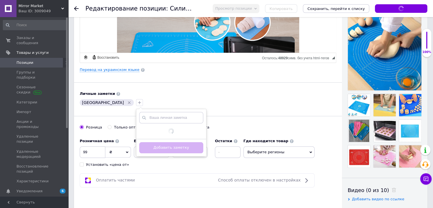
click at [156, 94] on div "Личные заметки" at bounding box center [208, 93] width 256 height 5
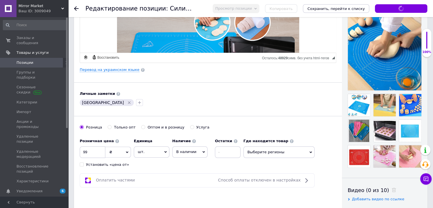
click at [405, 7] on div "Сохранить изменения" at bounding box center [401, 8] width 52 height 9
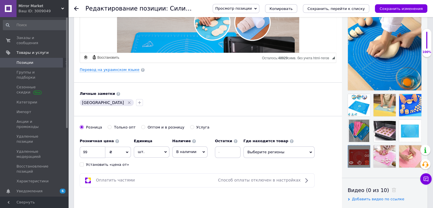
click at [366, 162] on use at bounding box center [367, 162] width 4 height 4
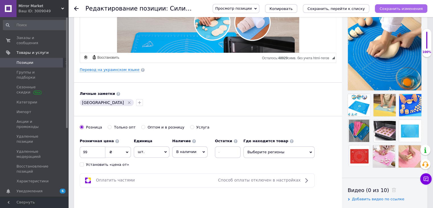
click at [403, 7] on icon "Сохранить изменения" at bounding box center [400, 9] width 43 height 4
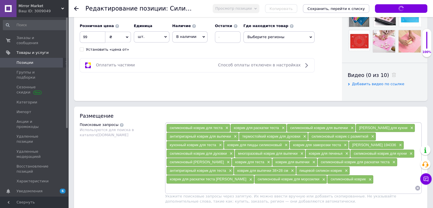
scroll to position [228, 0]
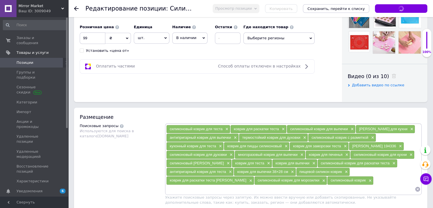
click at [36, 60] on span "Позиции" at bounding box center [35, 62] width 36 height 5
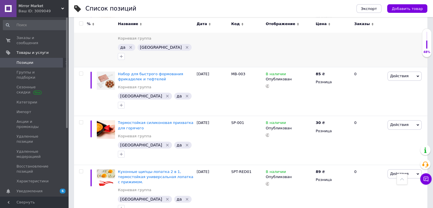
scroll to position [399, 0]
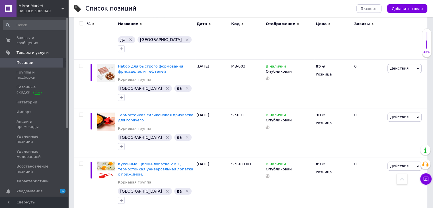
checkbox input "true"
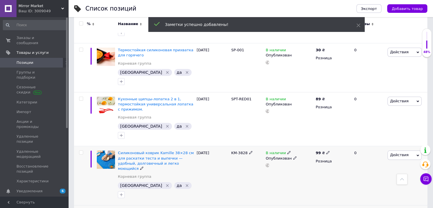
scroll to position [427, 0]
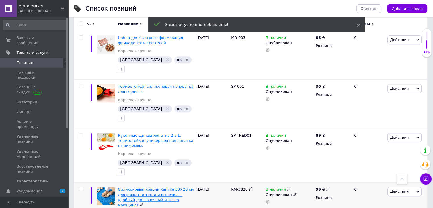
click at [132, 187] on span "Силиконовый коврик Kamille 38×28 см для раскатки теста и выпечки — удобный, дол…" at bounding box center [156, 197] width 76 height 20
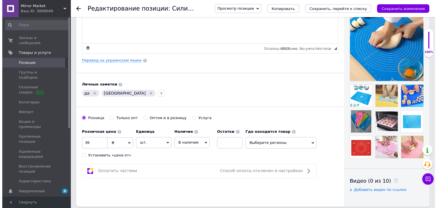
scroll to position [228, 0]
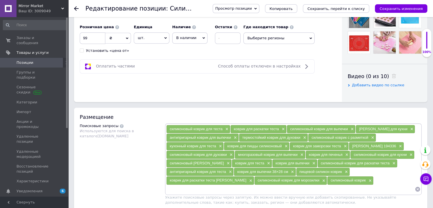
click at [212, 208] on link "Перевод на украинском языке" at bounding box center [195, 212] width 60 height 5
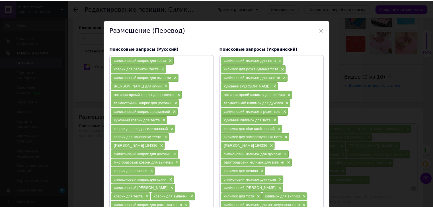
scroll to position [57, 0]
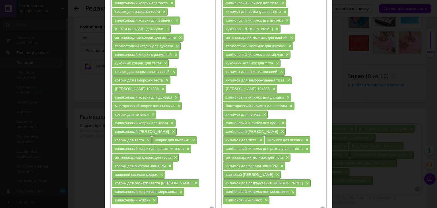
click at [358, 72] on div "× Размещение (Перевод) Поисковые запросы (Русский) силиконовый коврик для теста…" at bounding box center [218, 104] width 437 height 208
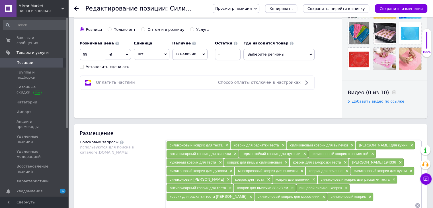
scroll to position [199, 0]
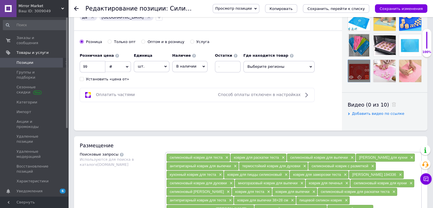
click at [368, 79] on use at bounding box center [367, 77] width 4 height 4
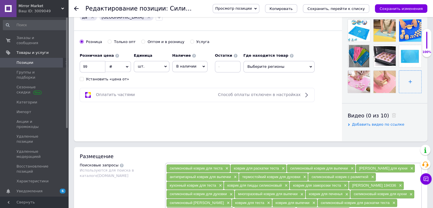
click at [401, 82] on input "file" at bounding box center [410, 82] width 22 height 22
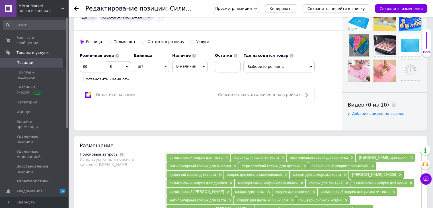
scroll to position [85, 0]
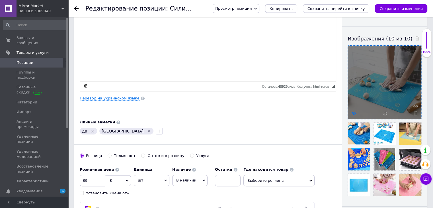
click at [354, 113] on icon at bounding box center [354, 113] width 4 height 4
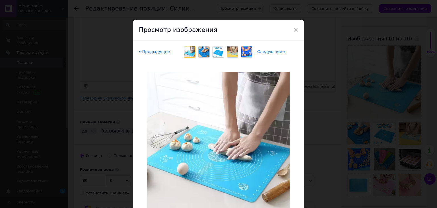
click at [350, 112] on div "× Просмотр изображения ← Предыдущее Следующее → Удалить изображение Удалить все…" at bounding box center [218, 104] width 437 height 208
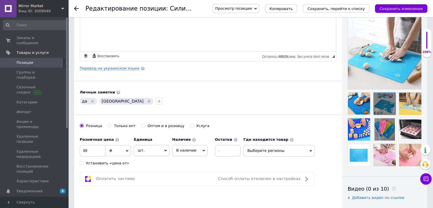
scroll to position [142, 0]
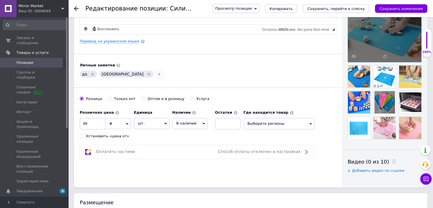
click at [417, 56] on icon at bounding box center [415, 56] width 4 height 4
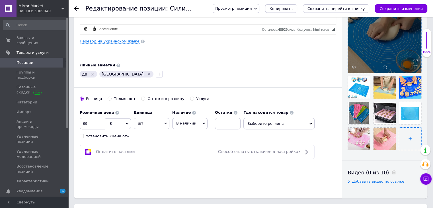
click at [408, 134] on input "file" at bounding box center [410, 139] width 22 height 22
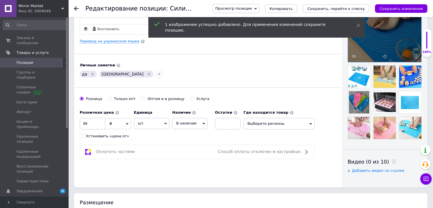
scroll to position [114, 0]
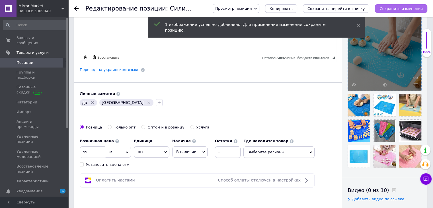
click at [397, 9] on icon "Сохранить изменения" at bounding box center [400, 9] width 43 height 4
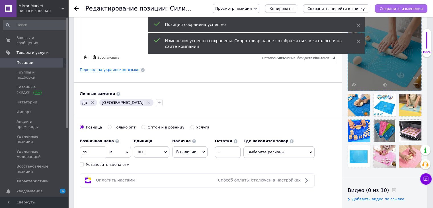
click at [389, 9] on icon "Сохранить изменения" at bounding box center [400, 9] width 43 height 4
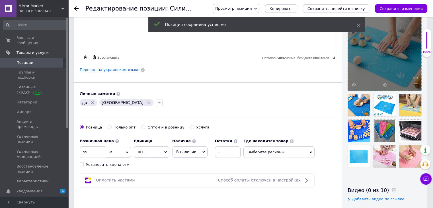
click at [46, 60] on span "Позиции" at bounding box center [35, 62] width 36 height 5
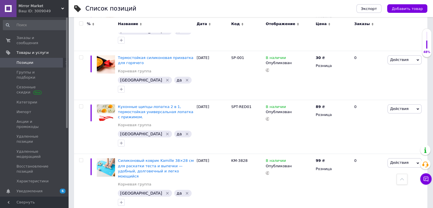
scroll to position [455, 0]
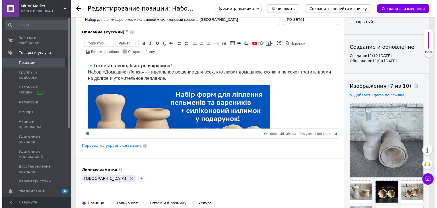
scroll to position [28, 0]
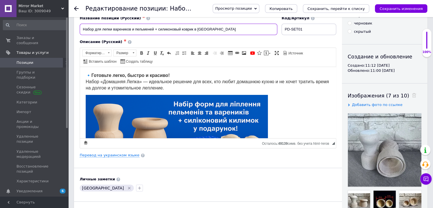
drag, startPoint x: 214, startPoint y: 30, endPoint x: 80, endPoint y: 31, distance: 134.7
click at [80, 31] on input "Набор для лепки вареников и пельменей + силиконовый коврик в [GEOGRAPHIC_DATA]" at bounding box center [179, 29] width 198 height 11
paste input "орма для вареников и пельменей + подарок — силиконовый коврик!"
type input "Форма для вареников и пельменей + подарок — силиконовый коврик!"
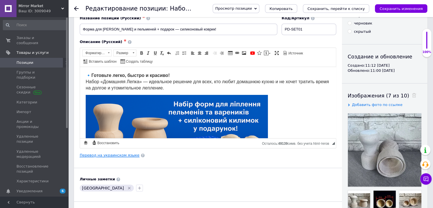
click at [113, 154] on link "Перевод на украинском языке" at bounding box center [110, 155] width 60 height 5
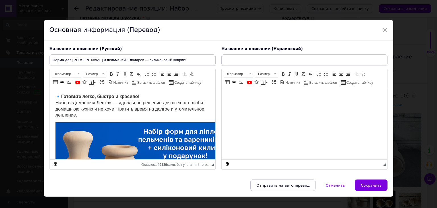
scroll to position [0, 0]
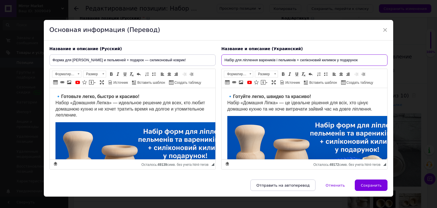
drag, startPoint x: 222, startPoint y: 61, endPoint x: 407, endPoint y: 60, distance: 184.5
click at [407, 60] on div "× Основная информация (Перевод) Название и описание (Русский) Форма для вареник…" at bounding box center [218, 104] width 437 height 208
paste input "орма для вареників та пельменів + подарунок – силіконовий килимок!"
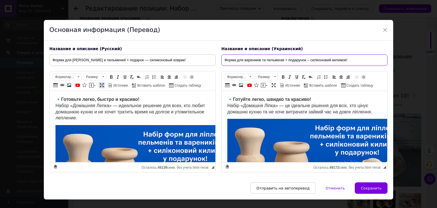
click at [102, 84] on span at bounding box center [102, 85] width 5 height 5
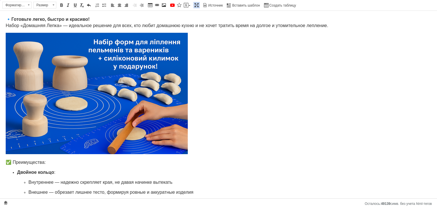
type input "Форма для вареників та пельменів + подарунок – силіконовий килимок!"
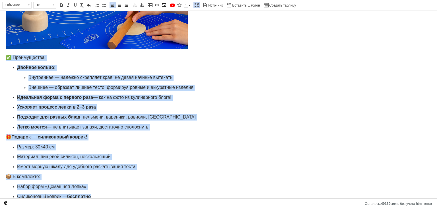
scroll to position [120, 0]
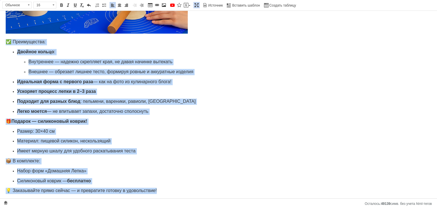
drag, startPoint x: 5, startPoint y: 159, endPoint x: 222, endPoint y: 221, distance: 226.3
click at [222, 200] on html "🔹 Готовьте легко, быстро и красиво! Набор «Домашняя Лепка» — идеальное решение …" at bounding box center [218, 44] width 437 height 309
copy body "✅ Преимущества: Двойное кольцо : Внутреннее — надежно скрепляет края, не давая …"
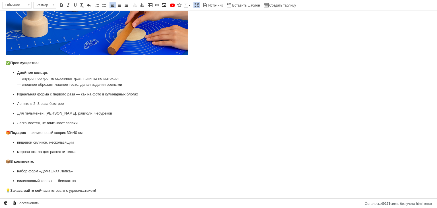
scroll to position [100, 0]
drag, startPoint x: 6, startPoint y: 89, endPoint x: 151, endPoint y: 201, distance: 183.7
click at [151, 199] on html "🔹 Готовьте легко, быстро и красиво! Набор «Домашняя Лепка» — идеальное решение …" at bounding box center [218, 55] width 437 height 288
click at [51, 6] on span at bounding box center [53, 5] width 5 height 6
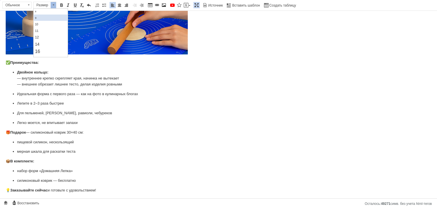
scroll to position [28, 0]
click at [51, 37] on link "16" at bounding box center [51, 38] width 34 height 7
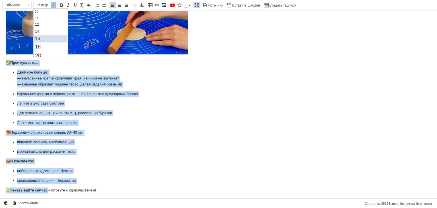
scroll to position [0, 0]
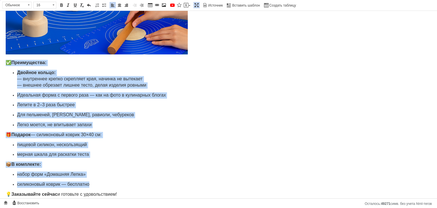
click at [160, 136] on p "🎁 Подарок — силиконовый коврик 30×40 см:" at bounding box center [219, 135] width 426 height 6
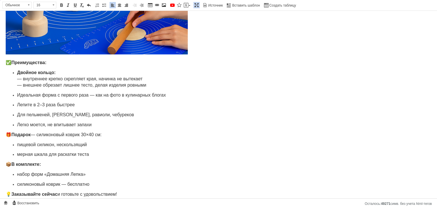
scroll to position [103, 0]
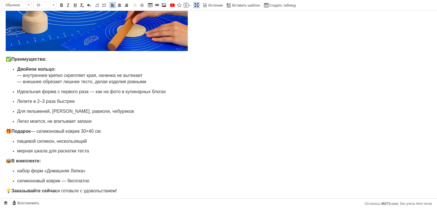
click at [194, 6] on span at bounding box center [196, 5] width 5 height 5
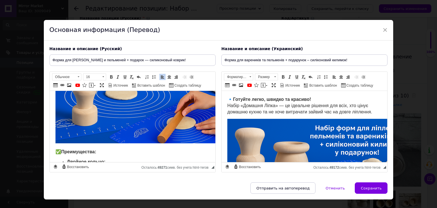
scroll to position [245, 0]
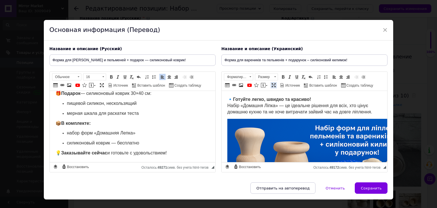
click at [272, 84] on span at bounding box center [274, 85] width 5 height 5
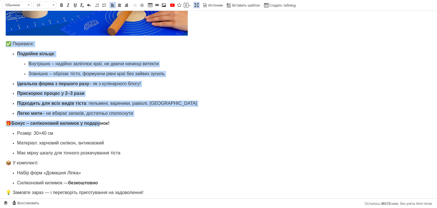
scroll to position [120, 0]
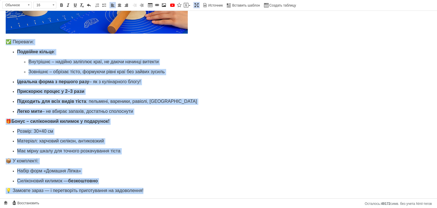
drag, startPoint x: 3, startPoint y: 46, endPoint x: 180, endPoint y: 214, distance: 244.5
click at [180, 200] on html "🔹 Готуйте легко, швидко та красиво! Набір «Домашня Ліпка» — це ідеальне рішення…" at bounding box center [218, 44] width 437 height 309
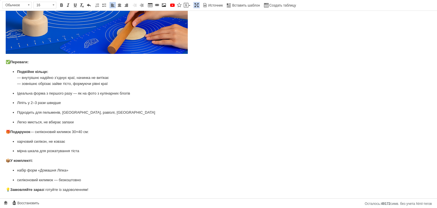
scroll to position [100, 0]
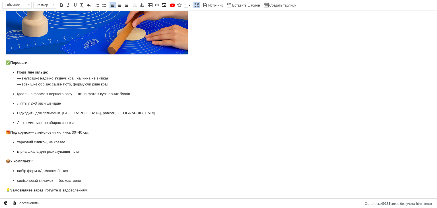
drag, startPoint x: 3, startPoint y: 60, endPoint x: 122, endPoint y: 196, distance: 180.2
click at [122, 196] on html "🔹 Готуйте легко, швидко та красиво! Набір «Домашня Ліпка» — це ідеальне рішення…" at bounding box center [218, 55] width 437 height 288
click at [54, 6] on span at bounding box center [53, 5] width 5 height 6
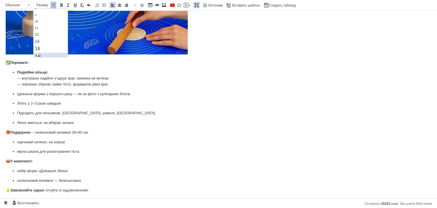
scroll to position [28, 0]
click at [52, 41] on link "16" at bounding box center [51, 38] width 34 height 7
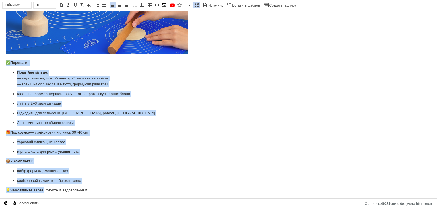
scroll to position [0, 0]
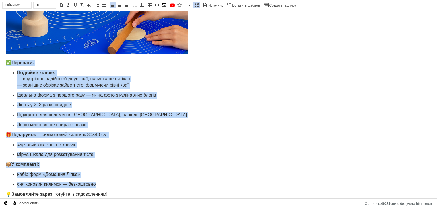
click at [215, 123] on p "Легко миється, не вбирає запахи" at bounding box center [218, 125] width 403 height 6
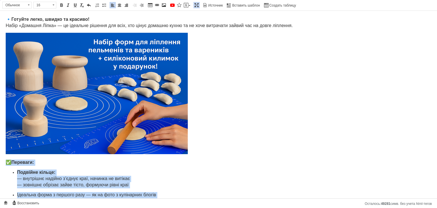
click at [194, 6] on link "Развернуть" at bounding box center [197, 5] width 6 height 6
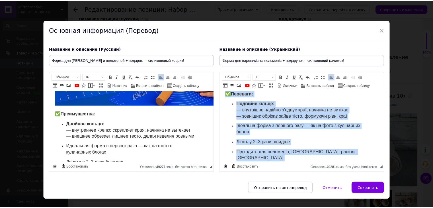
scroll to position [128, 0]
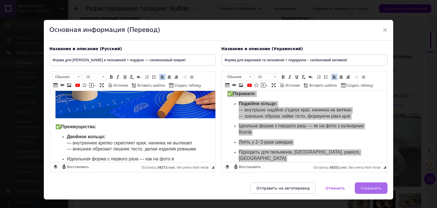
click at [368, 184] on button "Сохранить" at bounding box center [371, 187] width 33 height 11
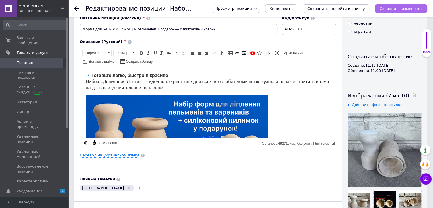
click at [395, 10] on icon "Сохранить изменения" at bounding box center [400, 9] width 43 height 4
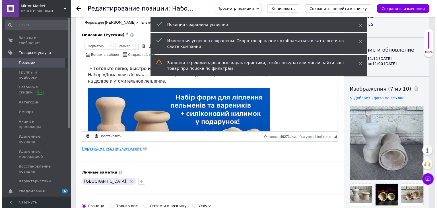
scroll to position [114, 0]
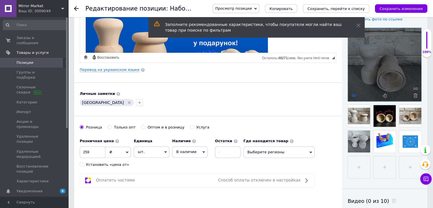
click at [355, 93] on icon at bounding box center [354, 95] width 4 height 4
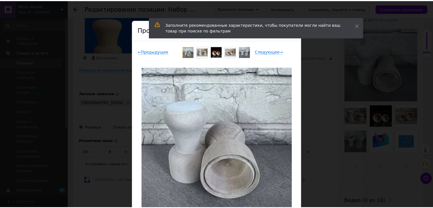
scroll to position [28, 0]
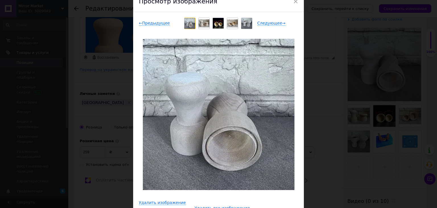
click at [245, 22] on img at bounding box center [246, 23] width 11 height 11
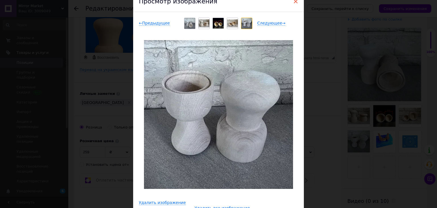
click at [294, 3] on span "×" at bounding box center [295, 2] width 5 height 10
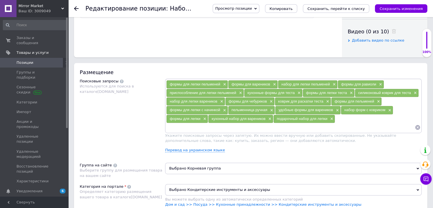
scroll to position [285, 0]
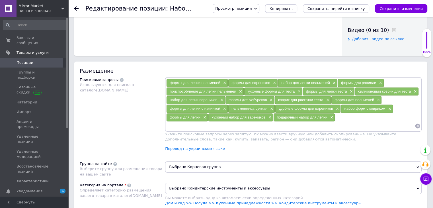
click at [341, 122] on input at bounding box center [290, 126] width 249 height 9
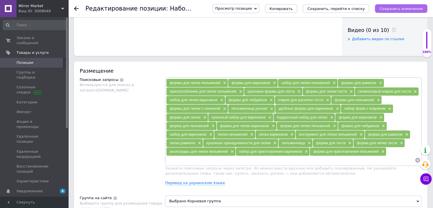
click at [405, 11] on icon "Сохранить изменения" at bounding box center [400, 9] width 43 height 4
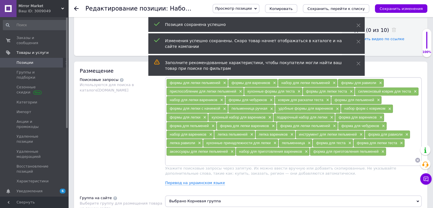
click at [40, 60] on span "Позиции" at bounding box center [35, 62] width 36 height 5
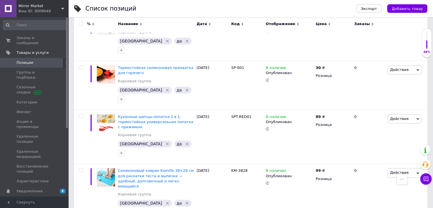
scroll to position [455, 0]
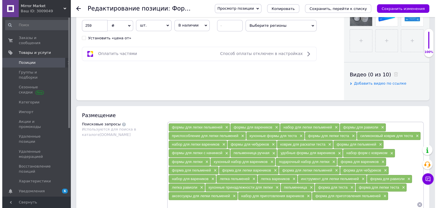
scroll to position [285, 0]
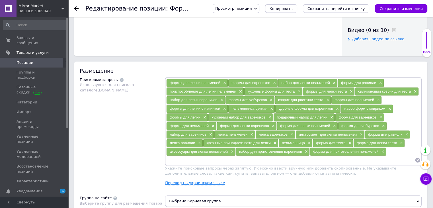
click at [177, 182] on link "Перевод на украинском языке" at bounding box center [195, 182] width 60 height 5
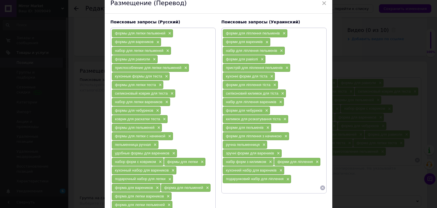
scroll to position [114, 0]
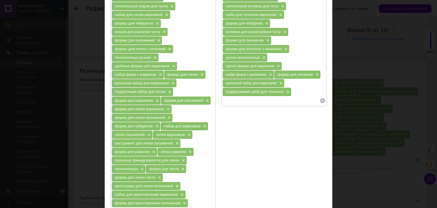
click at [237, 98] on input at bounding box center [271, 100] width 97 height 9
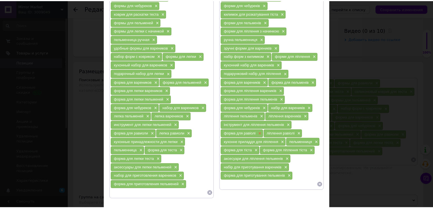
scroll to position [142, 0]
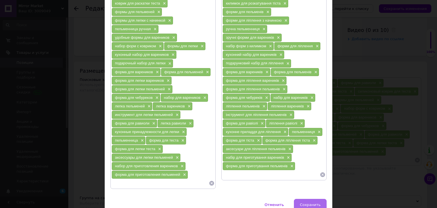
click at [305, 202] on span "Сохранить" at bounding box center [310, 204] width 21 height 4
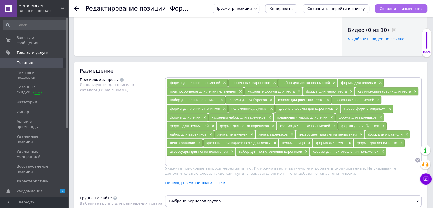
click at [395, 11] on icon "Сохранить изменения" at bounding box center [400, 9] width 43 height 4
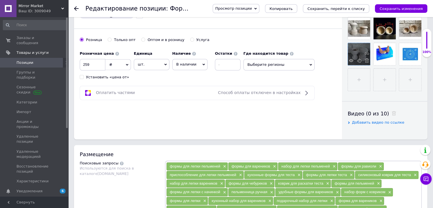
scroll to position [171, 0]
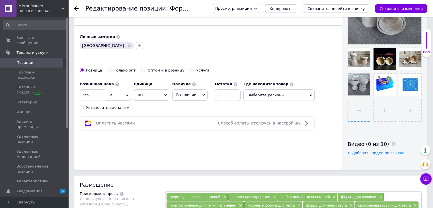
click at [350, 113] on input "file" at bounding box center [359, 110] width 22 height 22
type input "C:\fakepath\ChatGPT Image 12 авг. 2025 г., 16_29_40.png"
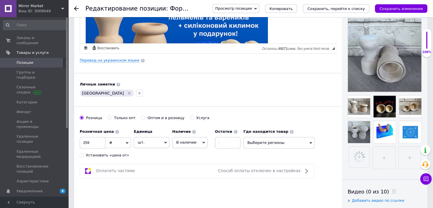
scroll to position [114, 0]
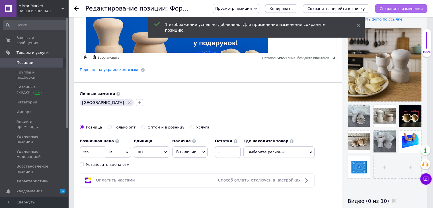
click at [393, 9] on icon "Сохранить изменения" at bounding box center [400, 9] width 43 height 4
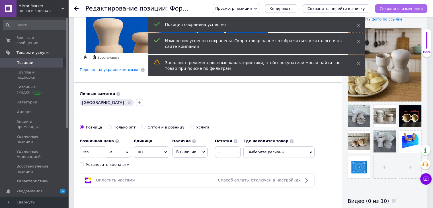
click at [393, 9] on icon "Сохранить изменения" at bounding box center [400, 9] width 43 height 4
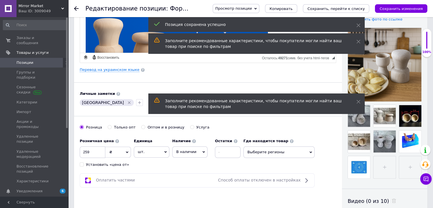
click at [39, 60] on span "Позиции" at bounding box center [35, 62] width 36 height 5
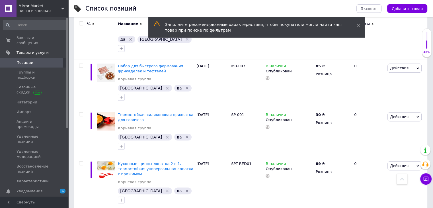
scroll to position [484, 0]
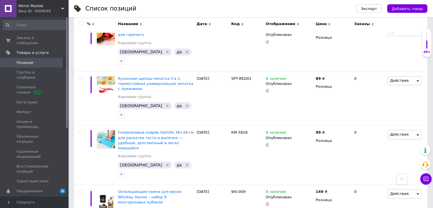
checkbox input "true"
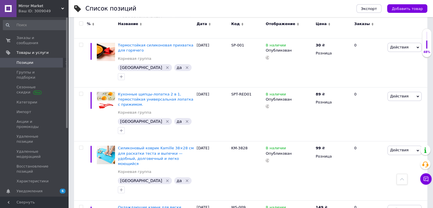
scroll to position [455, 0]
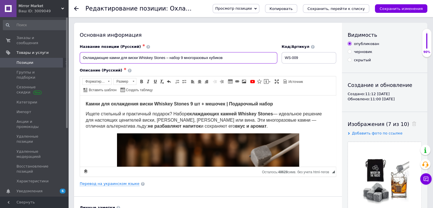
drag, startPoint x: 240, startPoint y: 58, endPoint x: 78, endPoint y: 58, distance: 161.7
click at [78, 58] on div "Название позиции (Русский) ✱ Охлаждающие камни для виски Whiskey Stones – набор…" at bounding box center [179, 54] width 202 height 24
paste input "– набор 9 шт."
paste input "Whiskey Stones"
drag, startPoint x: 192, startPoint y: 55, endPoint x: 74, endPoint y: 61, distance: 118.3
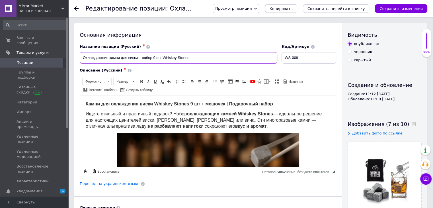
click at [74, 61] on div "Основная информация Название позиции (Русский) ✱ Охлаждающие камни для виски – …" at bounding box center [208, 182] width 268 height 318
type input "Охлаждающие камни для виски – набор 9 шт. Whiskey Stones"
click at [118, 181] on link "Перевод на украинском языке" at bounding box center [110, 183] width 60 height 5
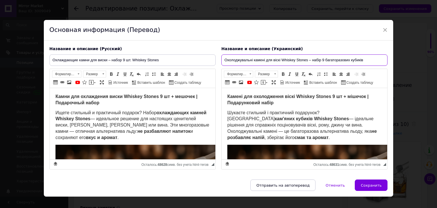
drag, startPoint x: 222, startPoint y: 62, endPoint x: 422, endPoint y: 70, distance: 200.0
click at [422, 70] on div "× Основная информация (Перевод) Название и описание (Русский) Охлаждающие камни…" at bounding box center [218, 104] width 437 height 208
paste input "е каміння для віскі – набір 9 шт. Whiskey Stones"
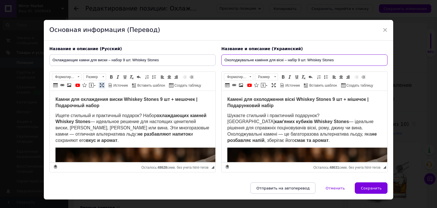
click at [102, 84] on span at bounding box center [102, 85] width 5 height 5
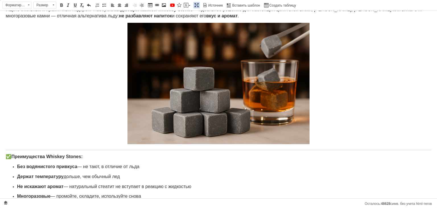
scroll to position [57, 0]
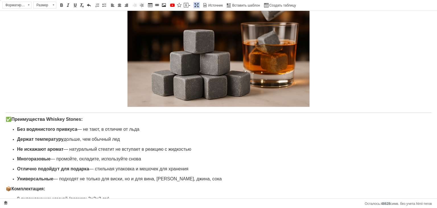
type input "Охолоджувальне каміння для віскі – набір 9 шт. Whiskey Stones"
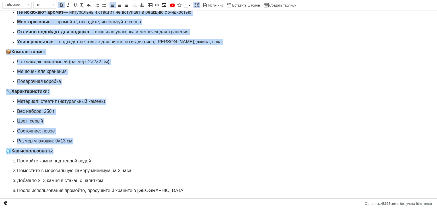
scroll to position [213, 0]
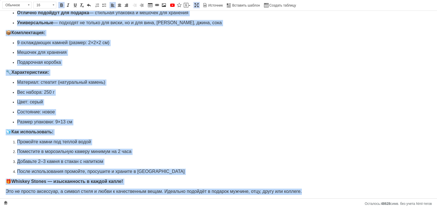
drag, startPoint x: 6, startPoint y: 116, endPoint x: 328, endPoint y: 195, distance: 331.3
copy body "✅ Преимущества Whiskey Stones: Без водянистого привкуса — не тают, в отличие от…"
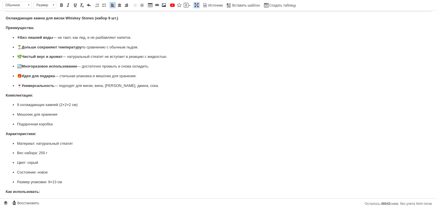
scroll to position [93, 0]
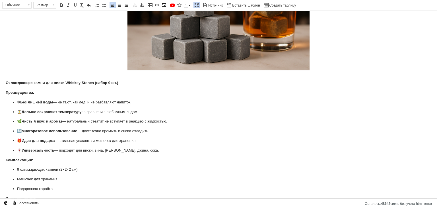
click at [17, 100] on ul "❄ Без лишней воды — не тают, как лед, и не разбавляют напиток. ⏳ Дольше сохраня…" at bounding box center [219, 126] width 426 height 54
click at [17, 111] on p "⏳ Дольше сохраняют температуру по сравнению с обычным льдом." at bounding box center [218, 112] width 403 height 6
click at [18, 120] on p "🌿 Чистый вкус и аромат — натуральный стеатит не вступает в реакцию с жидкостью." at bounding box center [218, 121] width 403 height 6
click at [17, 132] on ul "🔄 Многоразовое использование — достаточно промыть и снова охладить. 🎁 Идея для …" at bounding box center [219, 140] width 426 height 25
click at [17, 139] on p "🎁 Идея для подарка — стильная упаковка и мешочек для хранения." at bounding box center [218, 141] width 403 height 6
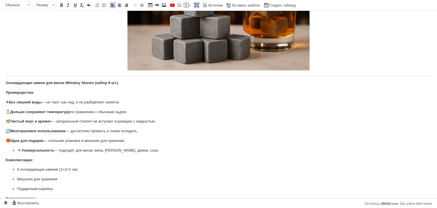
click at [19, 149] on p "🍷 Универсальность — подходят для виски, вина, рома, джина, сока." at bounding box center [218, 150] width 403 height 6
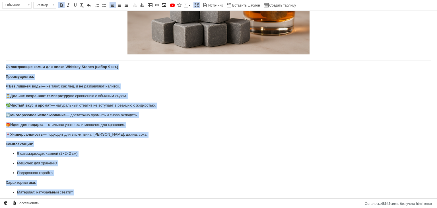
scroll to position [207, 0]
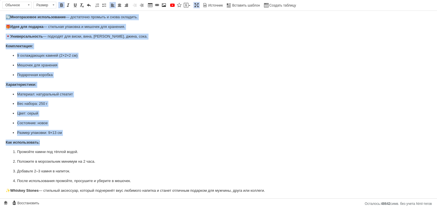
drag, startPoint x: 4, startPoint y: 83, endPoint x: 285, endPoint y: 209, distance: 307.6
click at [285, 199] on html "Камни для охлаждения виски Whiskey Stones 9 шт + мешочек | Подарочный набор Ище…" at bounding box center [218, 1] width 437 height 395
click at [51, 6] on span at bounding box center [53, 5] width 5 height 6
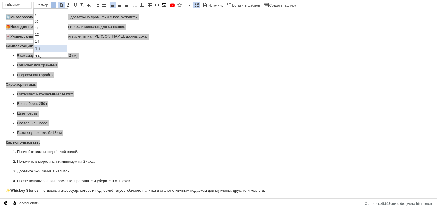
scroll to position [28, 0]
drag, startPoint x: 43, startPoint y: 35, endPoint x: 104, endPoint y: 46, distance: 62.3
click at [43, 35] on link "16" at bounding box center [51, 38] width 34 height 7
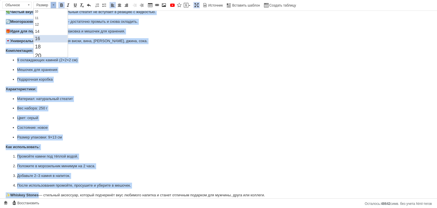
scroll to position [0, 0]
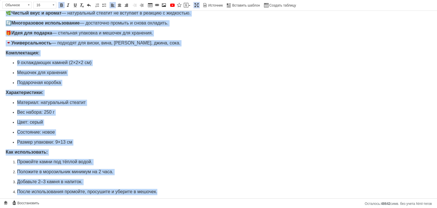
click at [149, 85] on body "Камни для охлаждения виски Whiskey Stones 9 шт + мешочек | Подарочный набор Ище…" at bounding box center [219, 9] width 426 height 391
click at [150, 88] on body "Камни для охлаждения виски Whiskey Stones 9 шт + мешочек | Подарочный набор Ище…" at bounding box center [219, 9] width 426 height 391
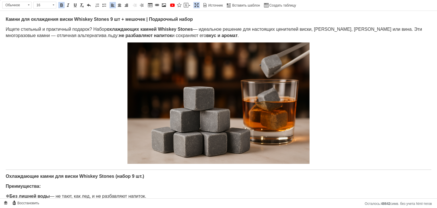
click at [194, 5] on span at bounding box center [196, 5] width 5 height 5
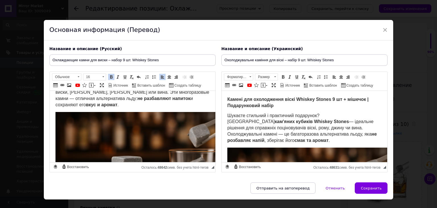
scroll to position [23, 0]
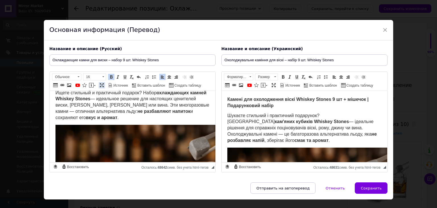
click at [102, 85] on span at bounding box center [102, 85] width 5 height 5
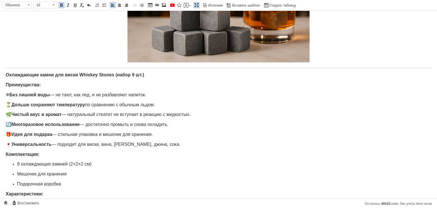
scroll to position [42, 0]
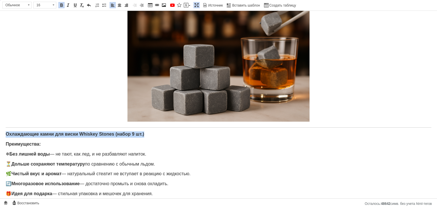
drag, startPoint x: 4, startPoint y: 132, endPoint x: 189, endPoint y: 136, distance: 185.1
click at [190, 136] on html "Камни для охлаждения виски Whiskey Stones 9 шт + мешочек | Подарочный набор Ище…" at bounding box center [218, 170] width 437 height 402
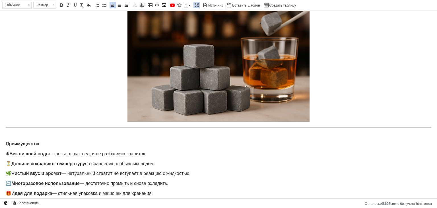
click at [5, 142] on html "Камни для охлаждения виски Whiskey Stones 9 шт + мешочек | Подарочный набор Ище…" at bounding box center [218, 170] width 437 height 402
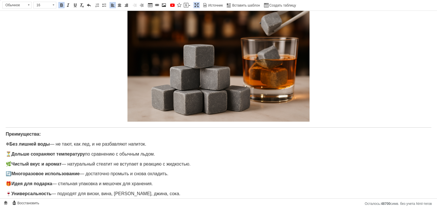
click at [195, 6] on span at bounding box center [196, 5] width 5 height 5
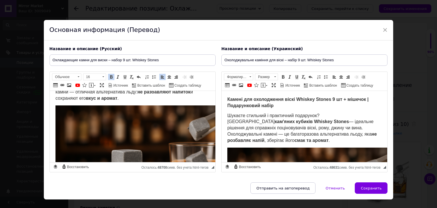
scroll to position [187, 0]
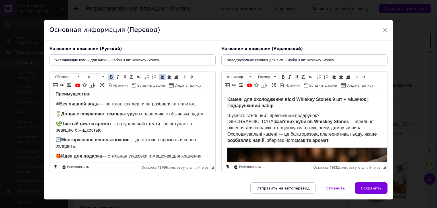
click at [273, 88] on span "Развернуть" at bounding box center [274, 86] width 9 height 8
click at [272, 85] on span at bounding box center [274, 85] width 5 height 5
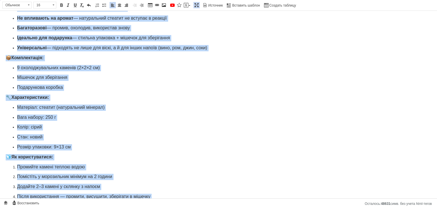
scroll to position [213, 0]
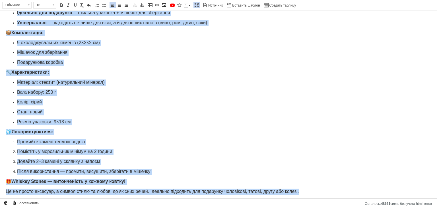
drag, startPoint x: 3, startPoint y: 60, endPoint x: 392, endPoint y: 221, distance: 420.4
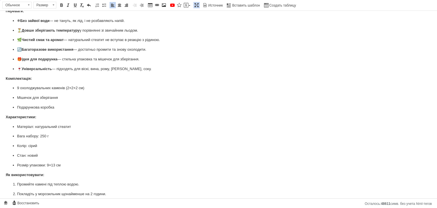
scroll to position [122, 0]
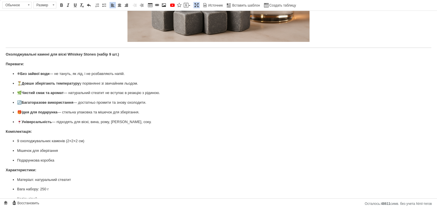
click at [3, 62] on html "Камені для охолодження віскі Whiskey Stones 9 шт + мішечок | Подарунковий набір…" at bounding box center [218, 86] width 437 height 395
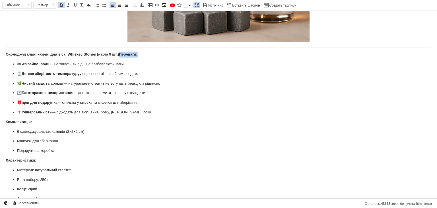
drag, startPoint x: 119, startPoint y: 55, endPoint x: 13, endPoint y: 64, distance: 106.6
click at [13, 63] on body "Камені для охолодження віскі Whiskey Stones 9 шт + мішечок | Подарунковий набір…" at bounding box center [219, 82] width 426 height 375
click at [198, 56] on p "Охолоджувальні камені для віскі Whiskey Stones (набір 9 шт.) Переваги:" at bounding box center [219, 55] width 426 height 6
click at [118, 53] on strong "Охолоджувальні камені для віскі Whiskey Stones (набір 9 шт.)" at bounding box center [62, 54] width 113 height 4
drag, startPoint x: 120, startPoint y: 53, endPoint x: 0, endPoint y: 54, distance: 119.6
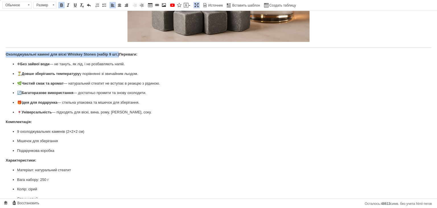
click at [0, 54] on html "Камені для охолодження віскі Whiskey Stones 9 шт + мішечок | Подарунковий набір…" at bounding box center [218, 82] width 437 height 386
click at [17, 62] on p "❄ Без зайвої води — не тануть, як лід, і не розбавляють напій." at bounding box center [218, 64] width 403 height 6
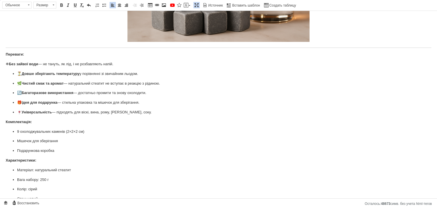
click at [17, 74] on p "⏳ Довше зберігають температуру у порівнянні зі звичайним льодом." at bounding box center [218, 74] width 403 height 6
click at [18, 81] on p "🌿 Чистий смак та аромат — натуральний стеатит не вступає в реакцію з рідиною." at bounding box center [218, 84] width 403 height 6
click at [18, 93] on p "🔄 Багаторазове використання — достатньо промити та знову охолодити." at bounding box center [218, 93] width 403 height 6
click at [18, 101] on p "🎁 Ідея для подарунка — стильна упаковка та мішечок для зберігання." at bounding box center [218, 103] width 403 height 6
click at [18, 109] on p "🍷 Універсальність — підходять для віскі, вина, рому, джину, соку." at bounding box center [218, 112] width 403 height 6
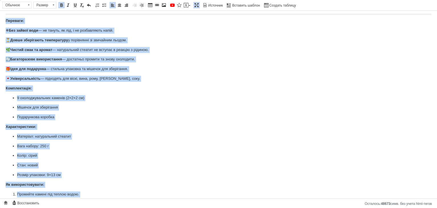
scroll to position [198, 0]
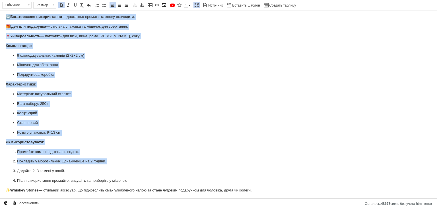
drag, startPoint x: 2, startPoint y: 51, endPoint x: 266, endPoint y: 213, distance: 310.2
click at [266, 199] on html "Камені для охолодження віскі Whiskey Stones 9 шт + мішечок | Подарунковий набір…" at bounding box center [218, 6] width 437 height 386
click at [53, 5] on span at bounding box center [54, 5] width 2 height 1
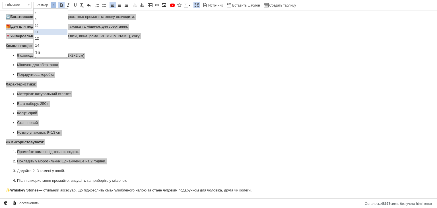
scroll to position [28, 0]
drag, startPoint x: 44, startPoint y: 38, endPoint x: 84, endPoint y: 37, distance: 40.4
click at [44, 38] on link "16" at bounding box center [51, 38] width 34 height 7
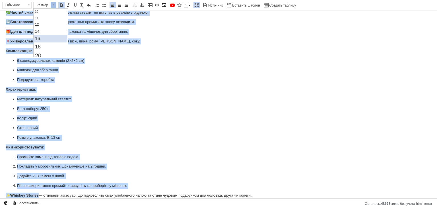
scroll to position [0, 0]
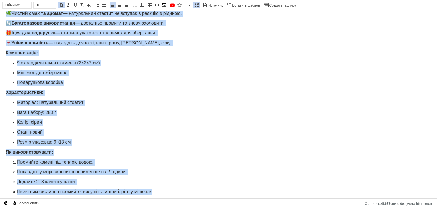
click at [191, 62] on p "9 охолоджувальних каменів (2×2×2 см)" at bounding box center [218, 63] width 403 height 6
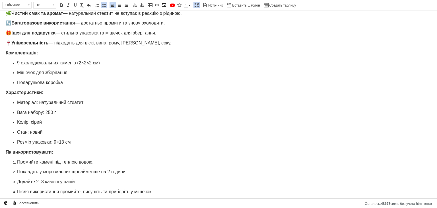
click at [195, 6] on span at bounding box center [196, 5] width 5 height 5
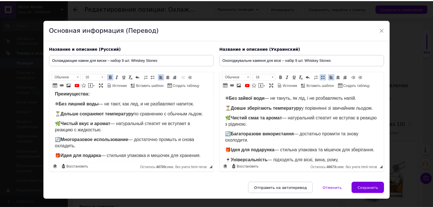
scroll to position [290, 0]
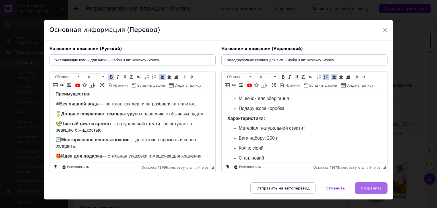
click at [365, 188] on span "Сохранить" at bounding box center [371, 188] width 21 height 4
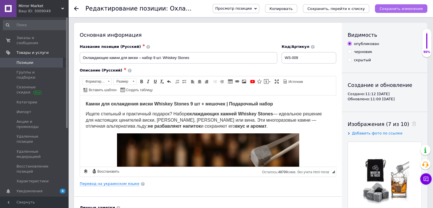
click at [392, 12] on button "Сохранить изменения" at bounding box center [401, 8] width 52 height 9
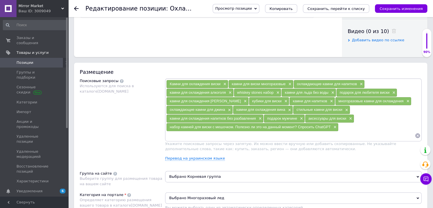
scroll to position [285, 0]
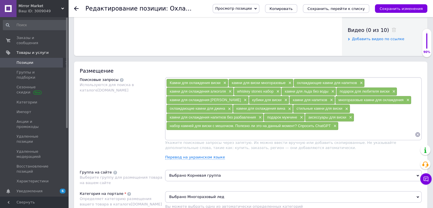
click at [206, 130] on input at bounding box center [290, 134] width 249 height 9
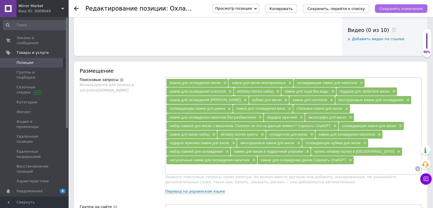
click at [397, 11] on icon "Сохранить изменения" at bounding box center [400, 9] width 43 height 4
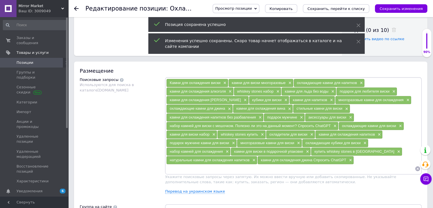
click at [36, 60] on span "Позиции" at bounding box center [35, 62] width 36 height 5
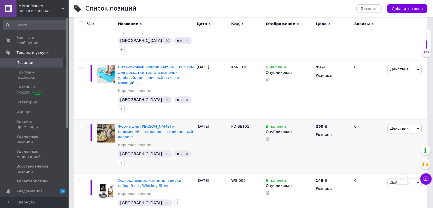
scroll to position [541, 0]
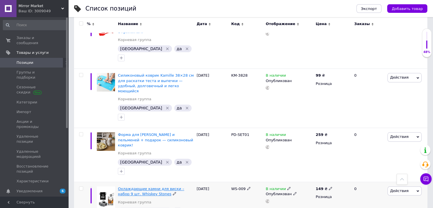
click at [125, 186] on span "Охлаждающие камни для виски – набор 9 шт. Whiskey Stones" at bounding box center [151, 190] width 66 height 9
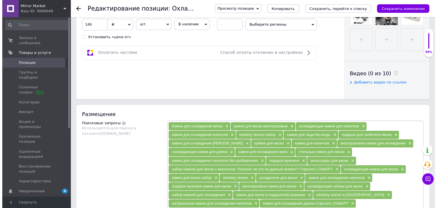
scroll to position [285, 0]
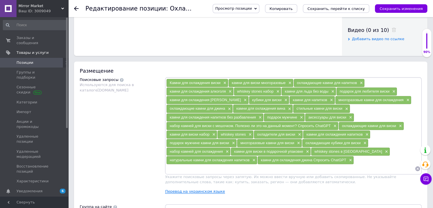
click at [193, 191] on link "Перевод на украинском языке" at bounding box center [195, 191] width 60 height 5
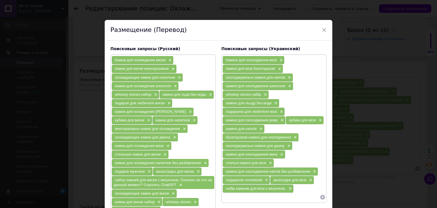
click at [258, 193] on input at bounding box center [271, 197] width 97 height 9
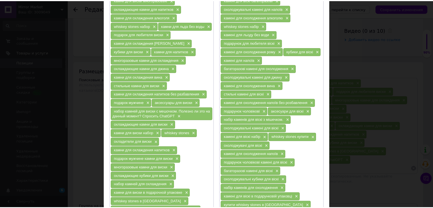
scroll to position [114, 0]
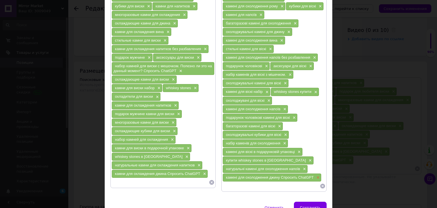
click at [315, 175] on span "×" at bounding box center [317, 177] width 5 height 5
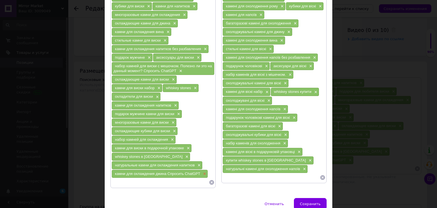
click at [204, 171] on span "×" at bounding box center [204, 173] width 5 height 5
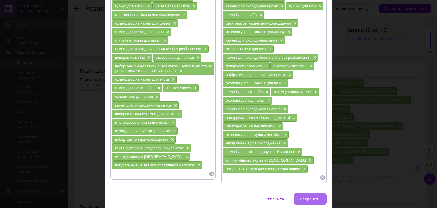
click at [313, 197] on span "Сохранить" at bounding box center [310, 199] width 21 height 4
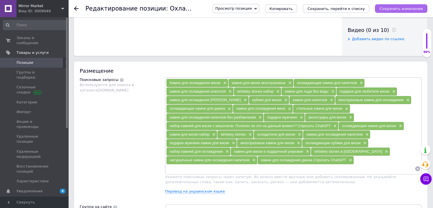
click at [404, 9] on icon "Сохранить изменения" at bounding box center [400, 9] width 43 height 4
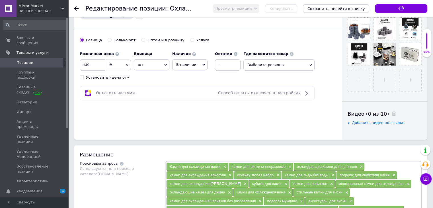
scroll to position [171, 0]
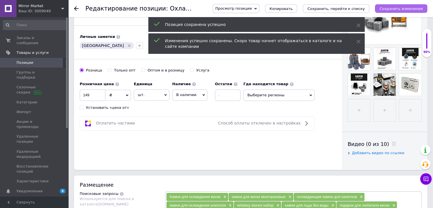
click at [396, 9] on icon "Сохранить изменения" at bounding box center [400, 9] width 43 height 4
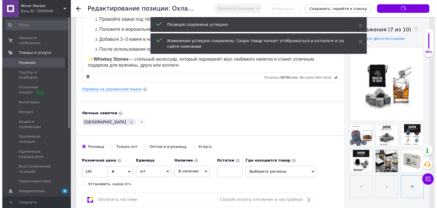
scroll to position [85, 0]
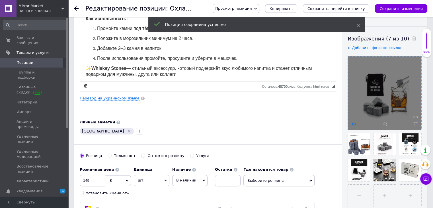
click at [353, 124] on use at bounding box center [354, 123] width 4 height 3
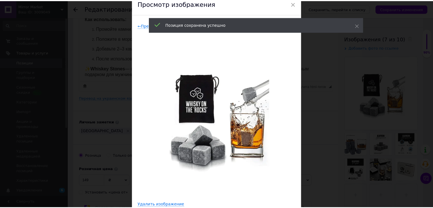
scroll to position [57, 0]
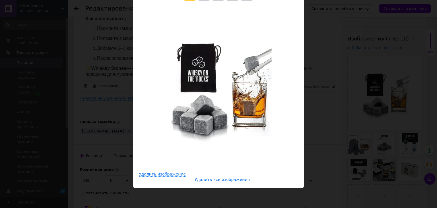
click at [339, 84] on div "× Просмотр изображения ← Предыдущее Следующее → Удалить изображение Удалить все…" at bounding box center [218, 104] width 437 height 208
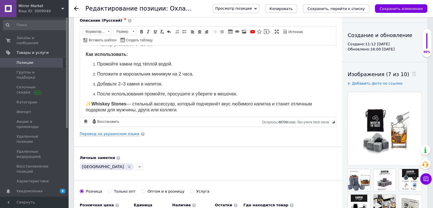
scroll to position [0, 0]
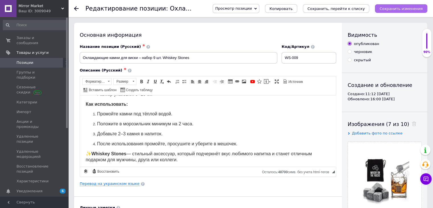
click at [395, 8] on icon "Сохранить изменения" at bounding box center [400, 9] width 43 height 4
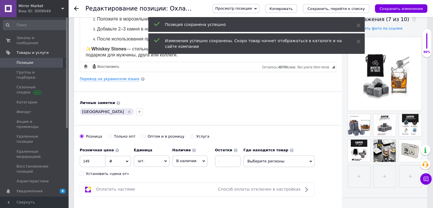
scroll to position [114, 0]
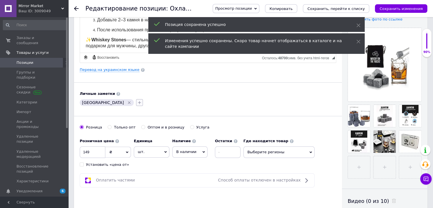
click at [136, 105] on button "button" at bounding box center [139, 102] width 7 height 7
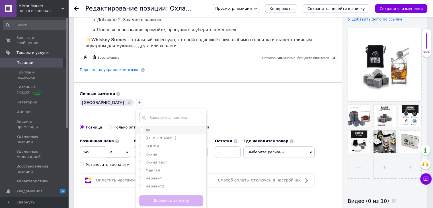
click at [145, 128] on label "да" at bounding box center [147, 130] width 5 height 4
checkbox input "true"
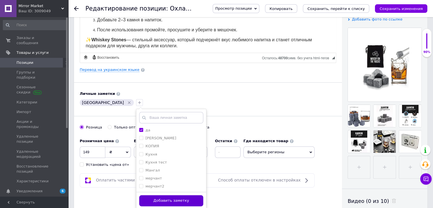
click at [139, 198] on button "Добавить заметку" at bounding box center [171, 200] width 64 height 11
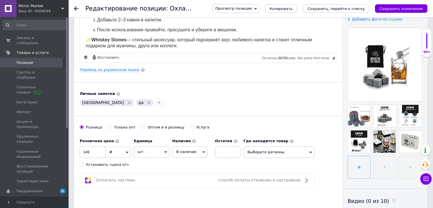
click at [363, 163] on input "file" at bounding box center [359, 167] width 22 height 22
type input "C:\fakepath\ChatGPT Image 12 авг. 2025 г., 16_37_26.png"
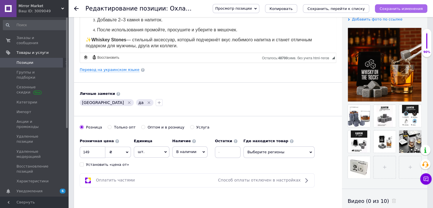
click at [406, 7] on icon "Сохранить изменения" at bounding box center [400, 9] width 43 height 4
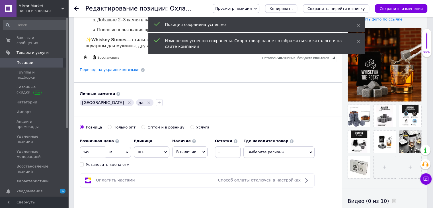
click at [406, 7] on icon "Сохранить изменения" at bounding box center [400, 9] width 43 height 4
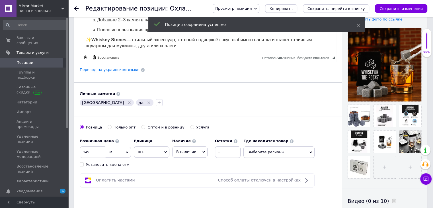
click at [38, 60] on span "Позиции" at bounding box center [35, 62] width 36 height 5
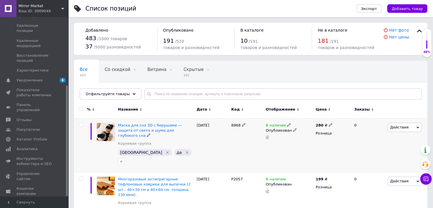
click at [81, 126] on input "checkbox" at bounding box center [81, 125] width 4 height 4
checkbox input "true"
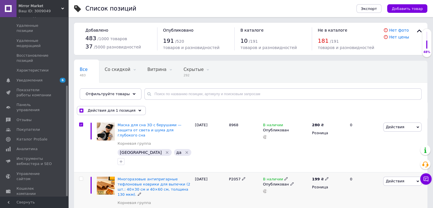
click at [81, 177] on input "checkbox" at bounding box center [81, 179] width 4 height 4
checkbox input "true"
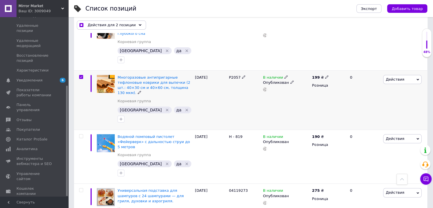
scroll to position [85, 0]
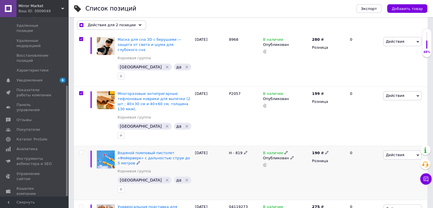
click at [83, 150] on span at bounding box center [81, 152] width 4 height 4
click at [83, 151] on input "checkbox" at bounding box center [81, 153] width 4 height 4
checkbox input "true"
click at [82, 204] on input "checkbox" at bounding box center [81, 206] width 4 height 4
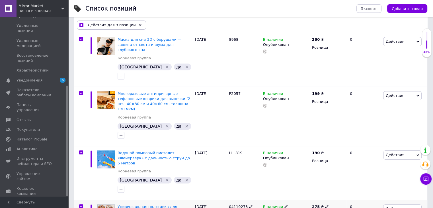
checkbox input "true"
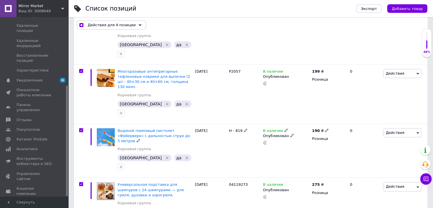
scroll to position [142, 0]
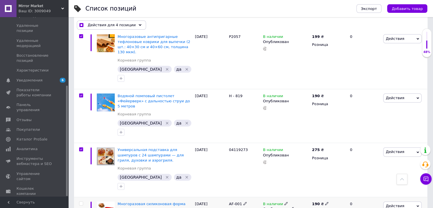
click at [81, 202] on input "checkbox" at bounding box center [81, 204] width 4 height 4
checkbox input "true"
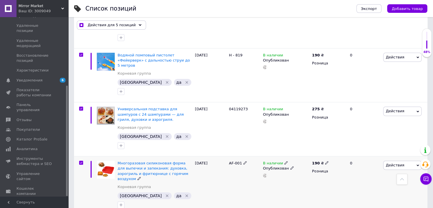
scroll to position [228, 0]
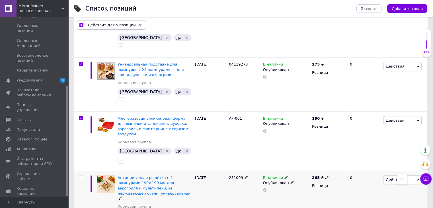
click at [80, 175] on input "checkbox" at bounding box center [81, 177] width 4 height 4
checkbox input "true"
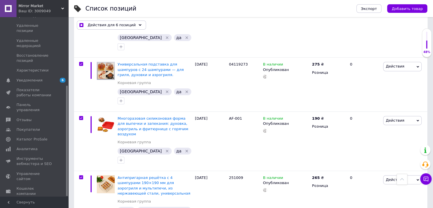
checkbox input "true"
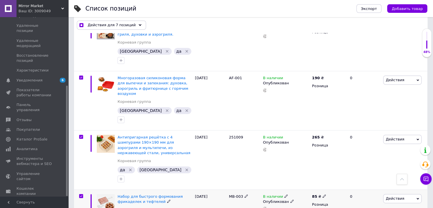
scroll to position [313, 0]
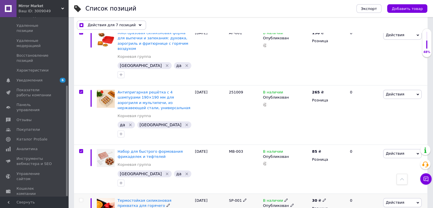
click at [81, 198] on input "checkbox" at bounding box center [81, 200] width 4 height 4
checkbox input "true"
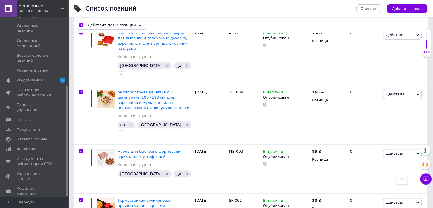
checkbox input "true"
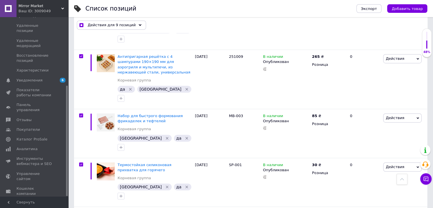
scroll to position [399, 0]
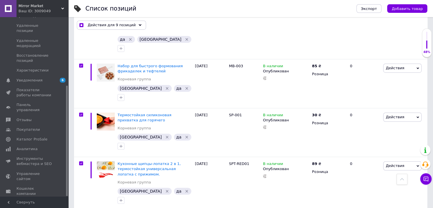
checkbox input "true"
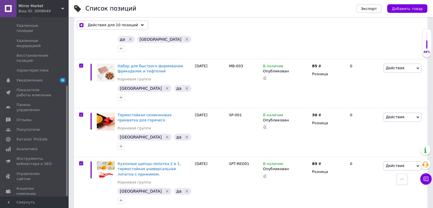
checkbox input "true"
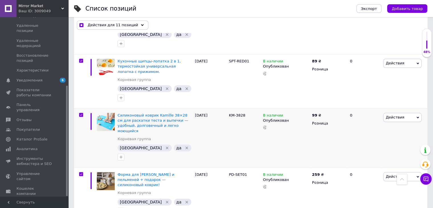
scroll to position [455, 0]
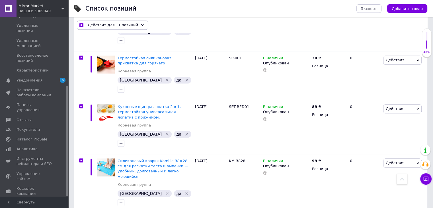
checkbox input "true"
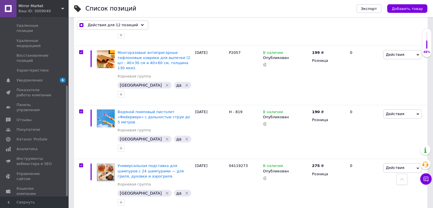
scroll to position [57, 0]
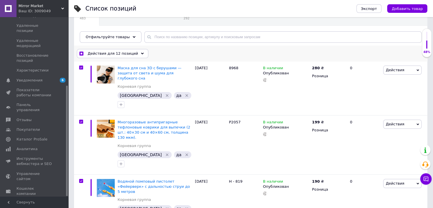
click at [82, 52] on input "checkbox" at bounding box center [81, 54] width 4 height 4
checkbox input "false"
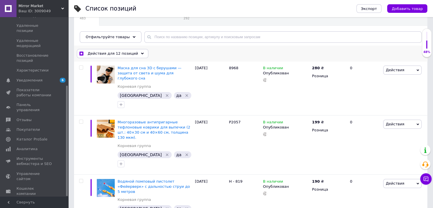
checkbox input "false"
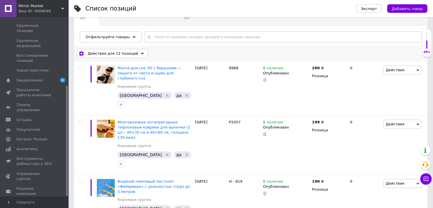
checkbox input "false"
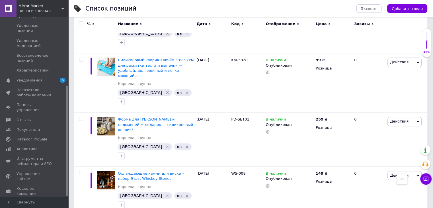
scroll to position [541, 0]
